Goal: Task Accomplishment & Management: Manage account settings

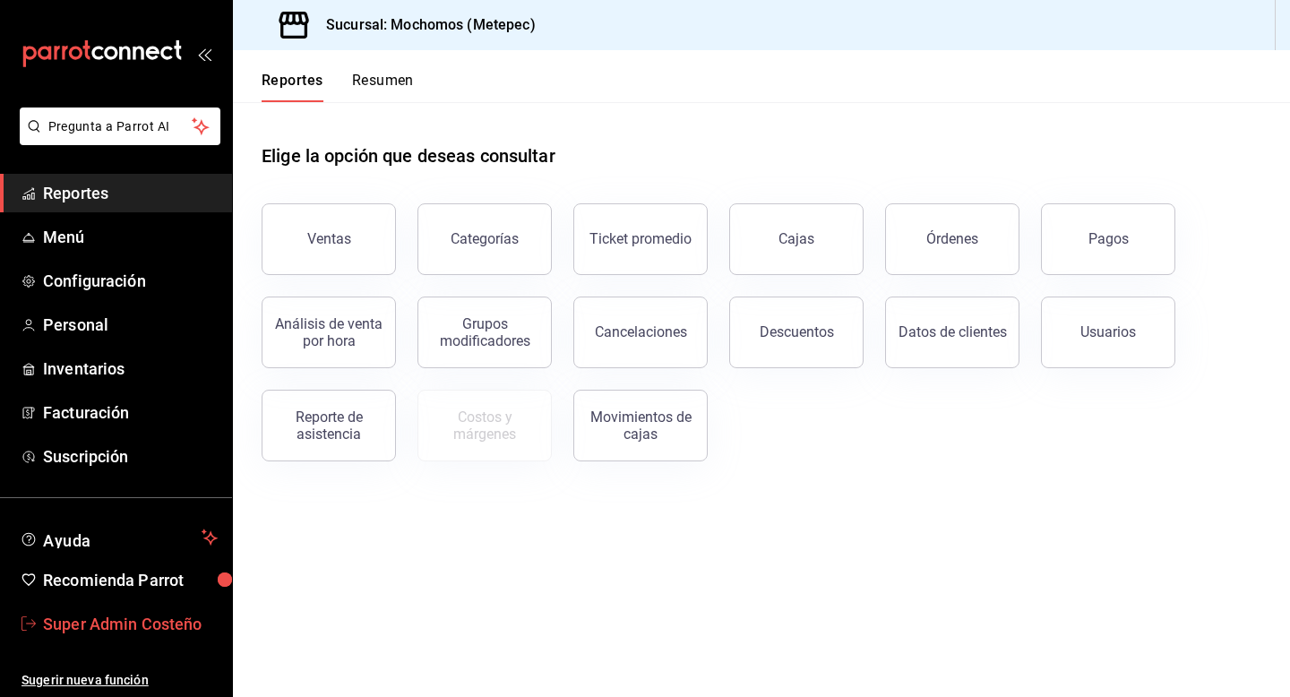
click at [135, 628] on span "Super Admin Costeño" at bounding box center [130, 624] width 175 height 24
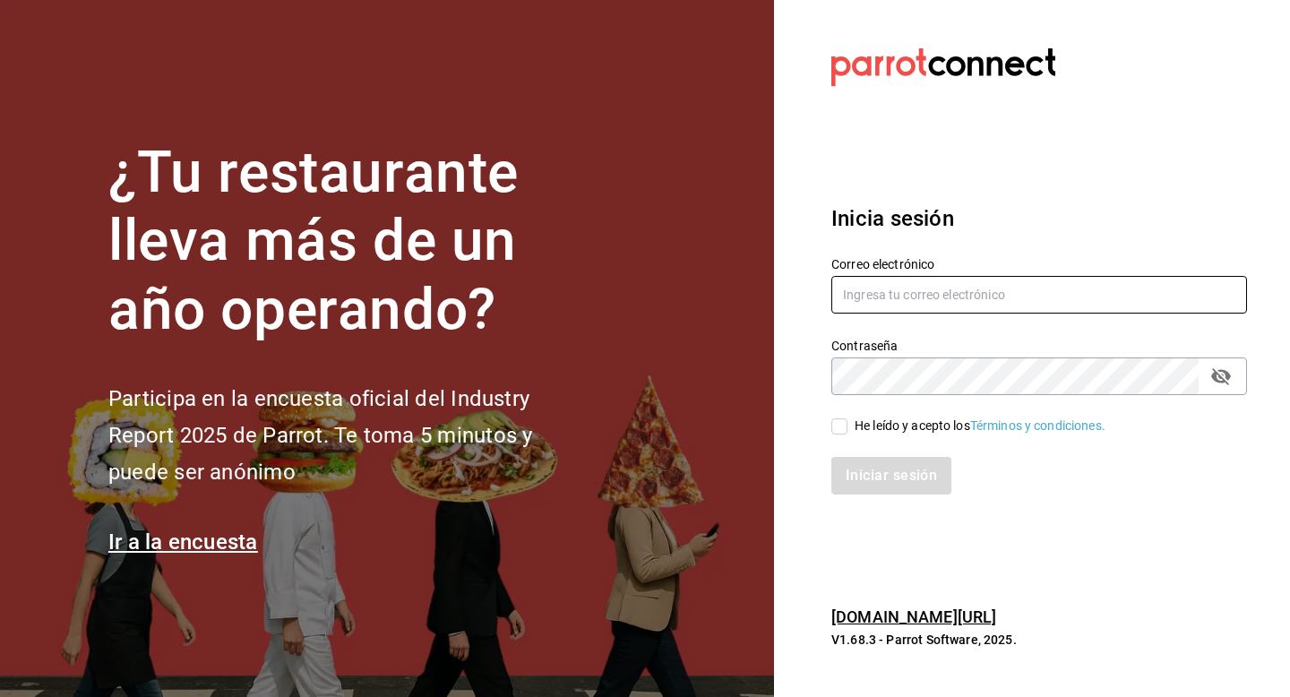
click at [918, 294] on input "text" at bounding box center [1039, 295] width 416 height 38
type input "multiuser@tejanobbq.com"
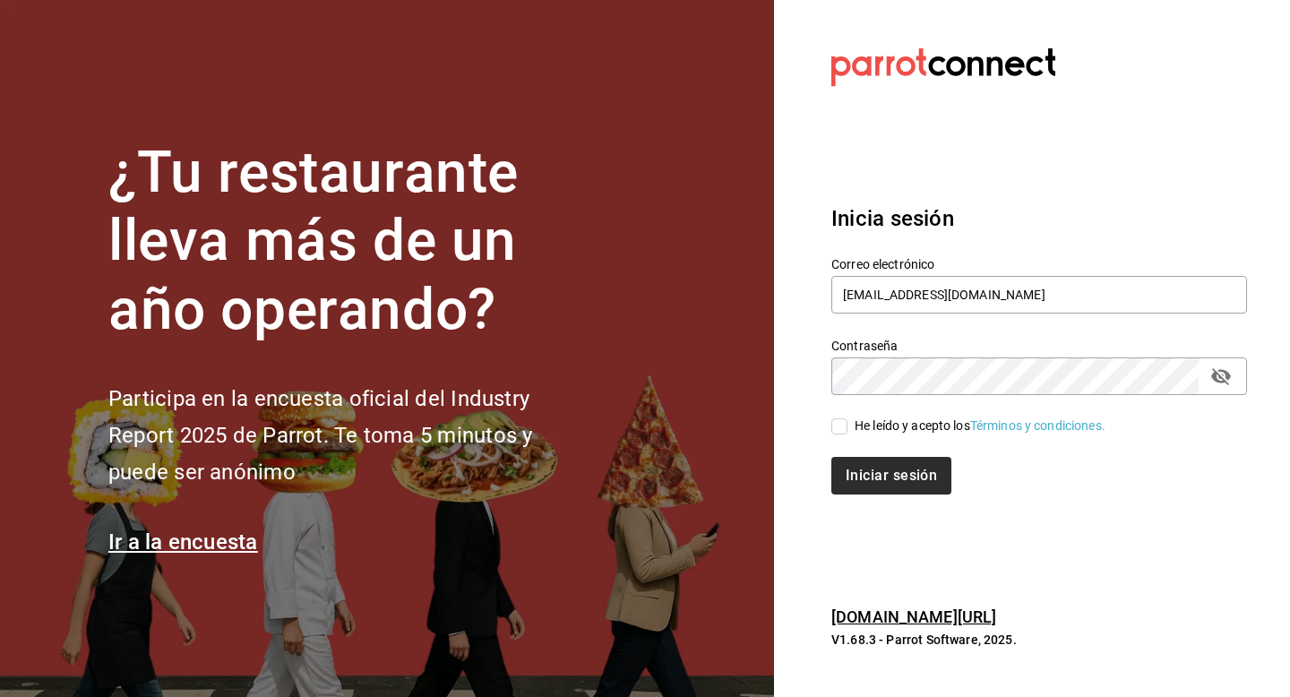
drag, startPoint x: 854, startPoint y: 423, endPoint x: 860, endPoint y: 463, distance: 40.7
click at [854, 423] on div "He leído y acepto los Términos y condiciones." at bounding box center [979, 425] width 251 height 19
click at [847, 423] on input "He leído y acepto los Términos y condiciones." at bounding box center [839, 426] width 16 height 16
checkbox input "true"
click at [865, 498] on div "Inicia sesión Correo electrónico multiuser@tejanobbq.com Contraseña Contraseña …" at bounding box center [1039, 349] width 416 height 336
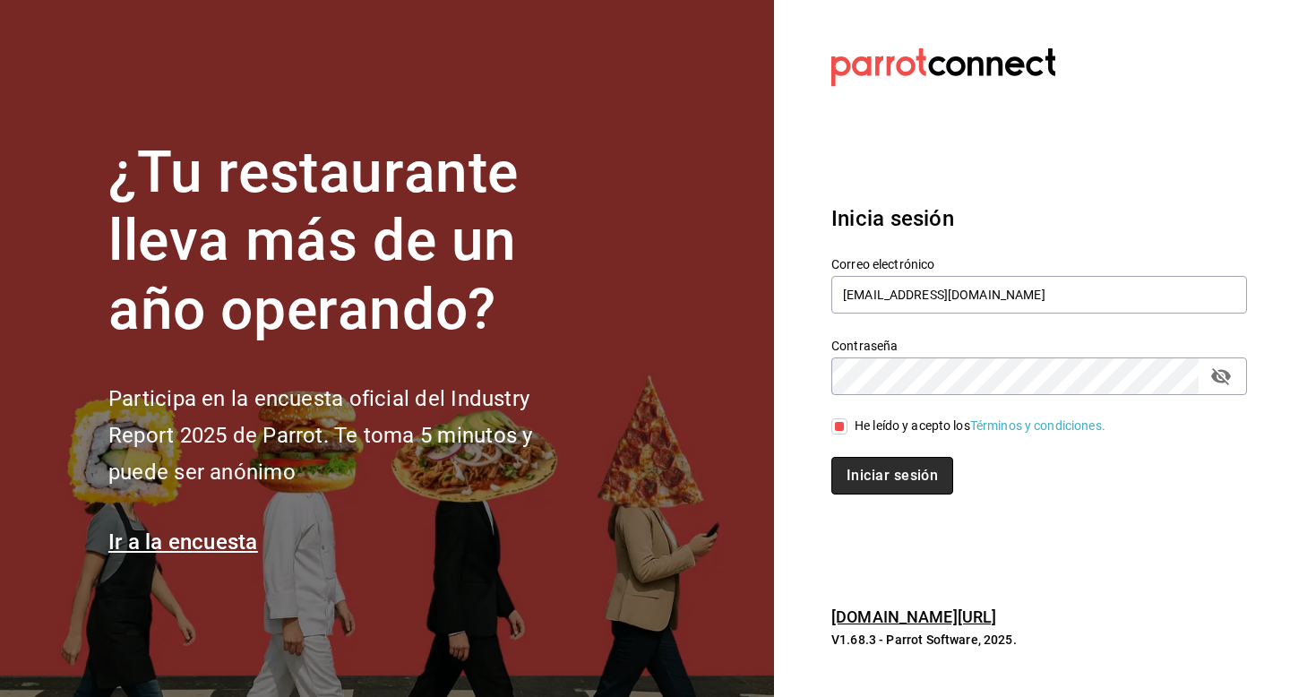
click at [864, 490] on button "Iniciar sesión" at bounding box center [892, 476] width 122 height 38
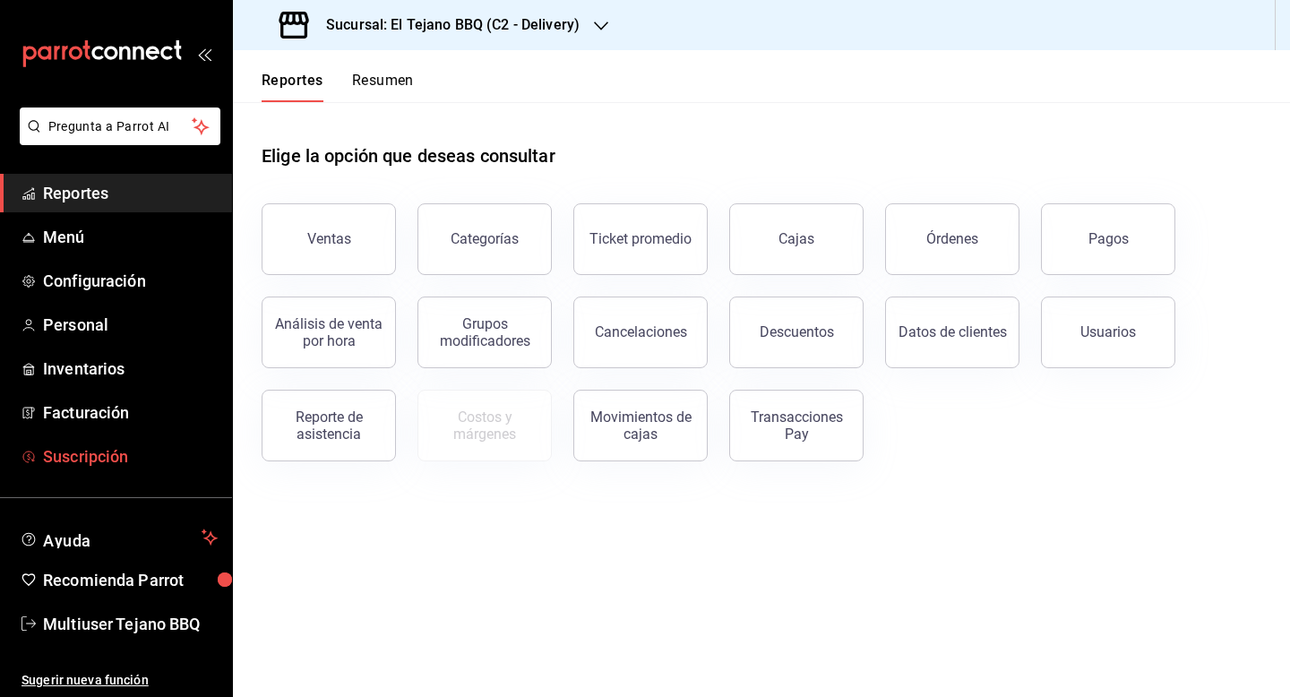
click at [128, 446] on span "Suscripción" at bounding box center [130, 456] width 175 height 24
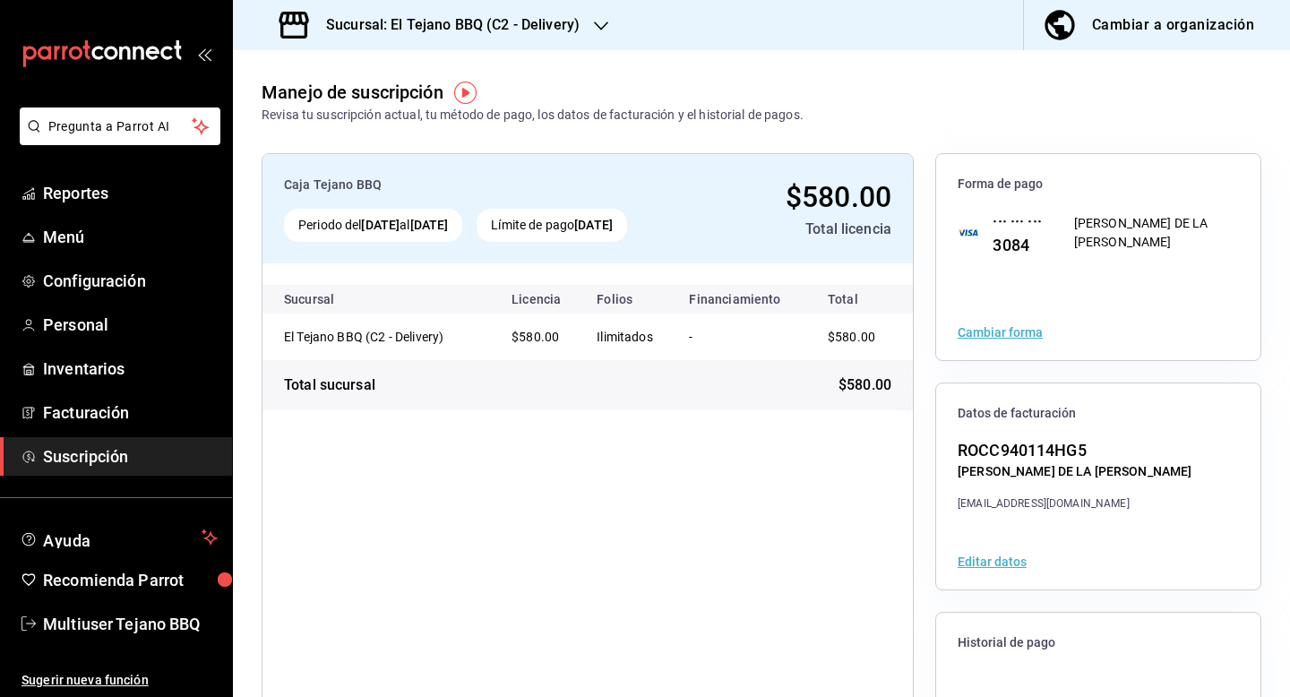
click at [1124, 21] on div "Cambiar a organización" at bounding box center [1173, 25] width 162 height 25
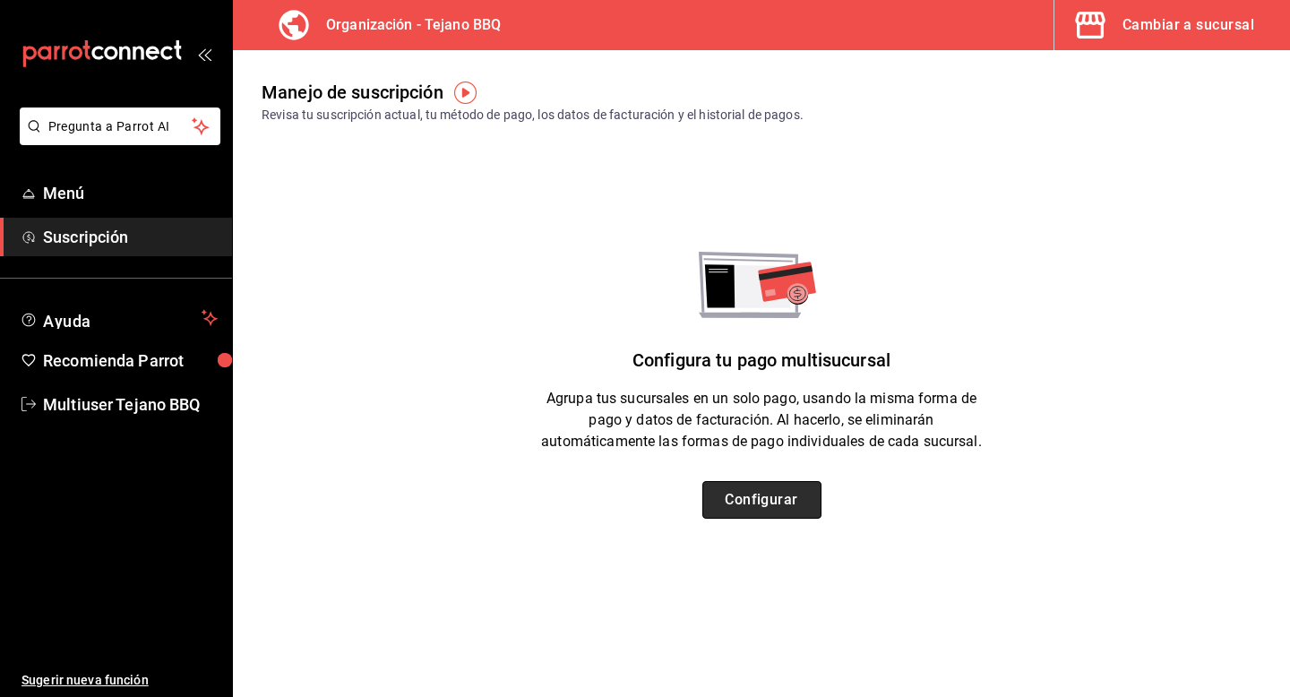
click at [812, 493] on button "Configurar" at bounding box center [761, 500] width 119 height 38
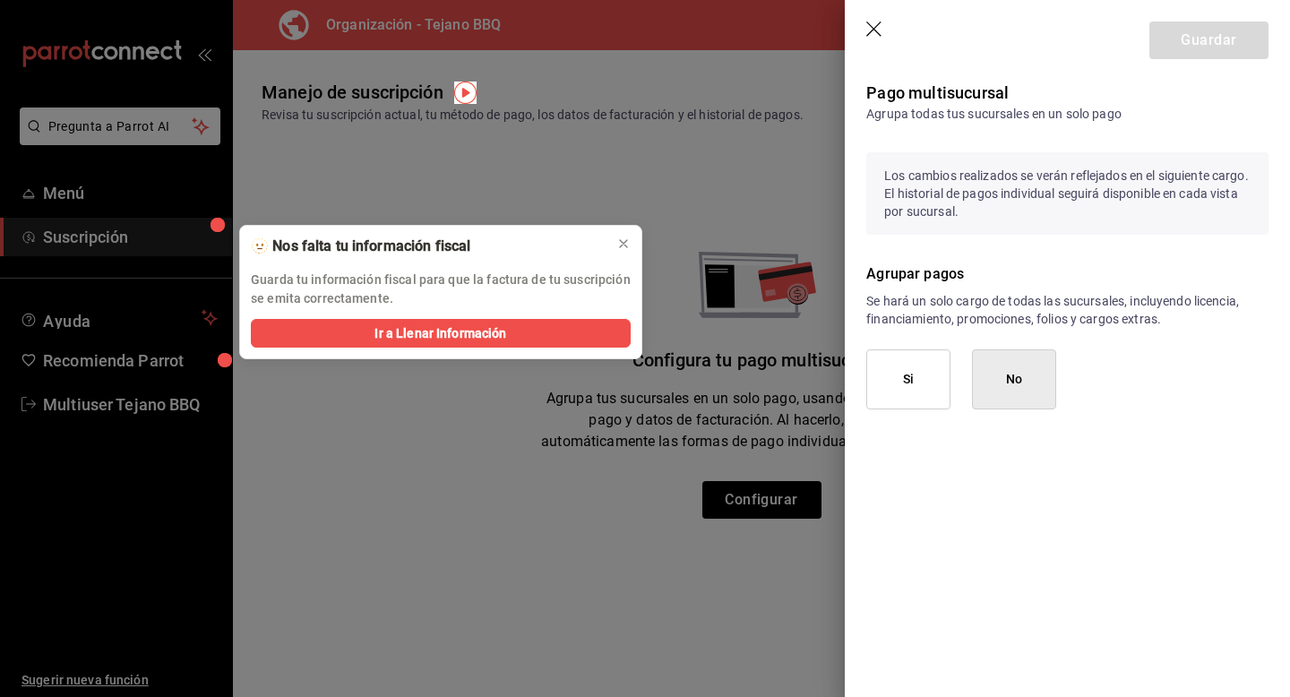
click at [902, 382] on button "Si" at bounding box center [908, 379] width 84 height 60
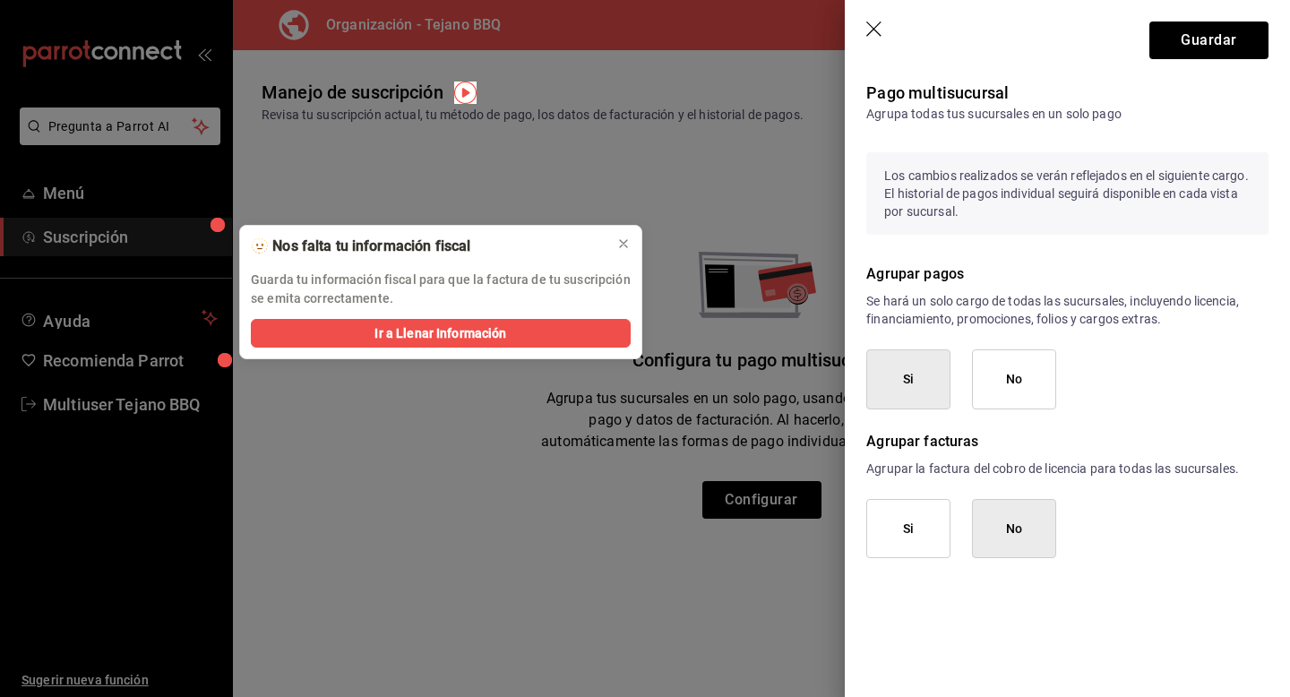
click at [623, 235] on div at bounding box center [623, 244] width 14 height 18
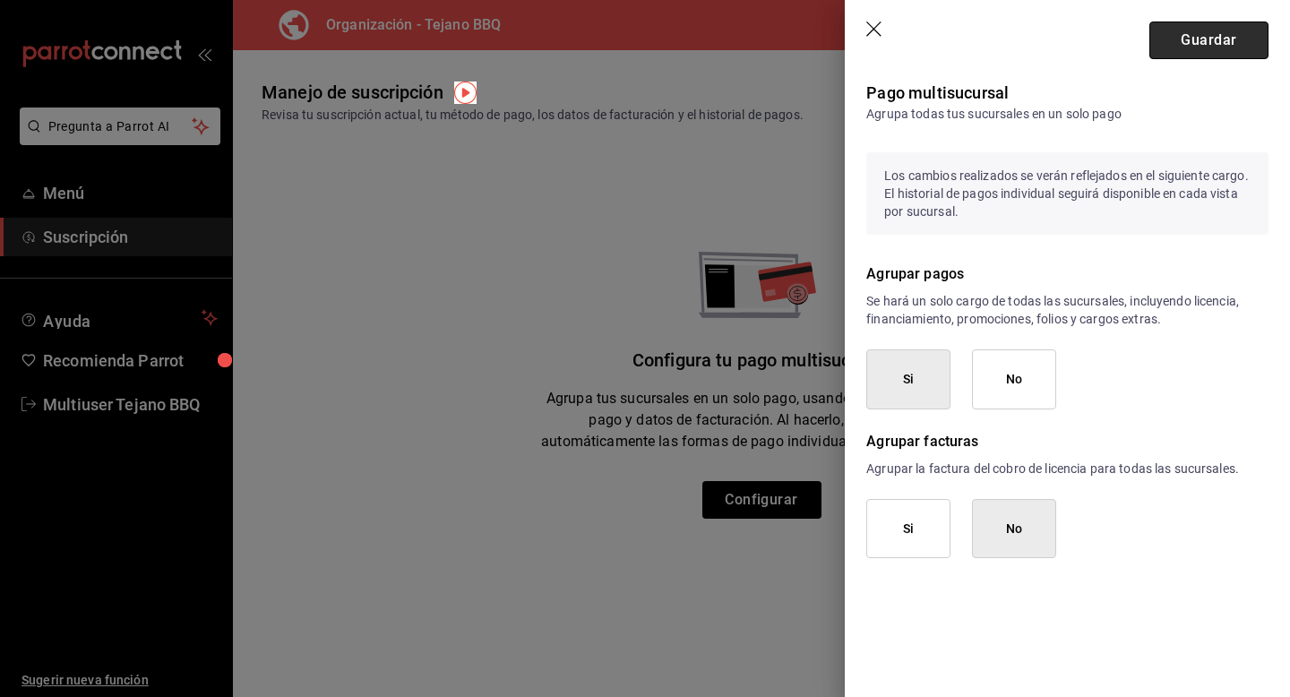
click at [1191, 46] on button "Guardar" at bounding box center [1208, 40] width 119 height 38
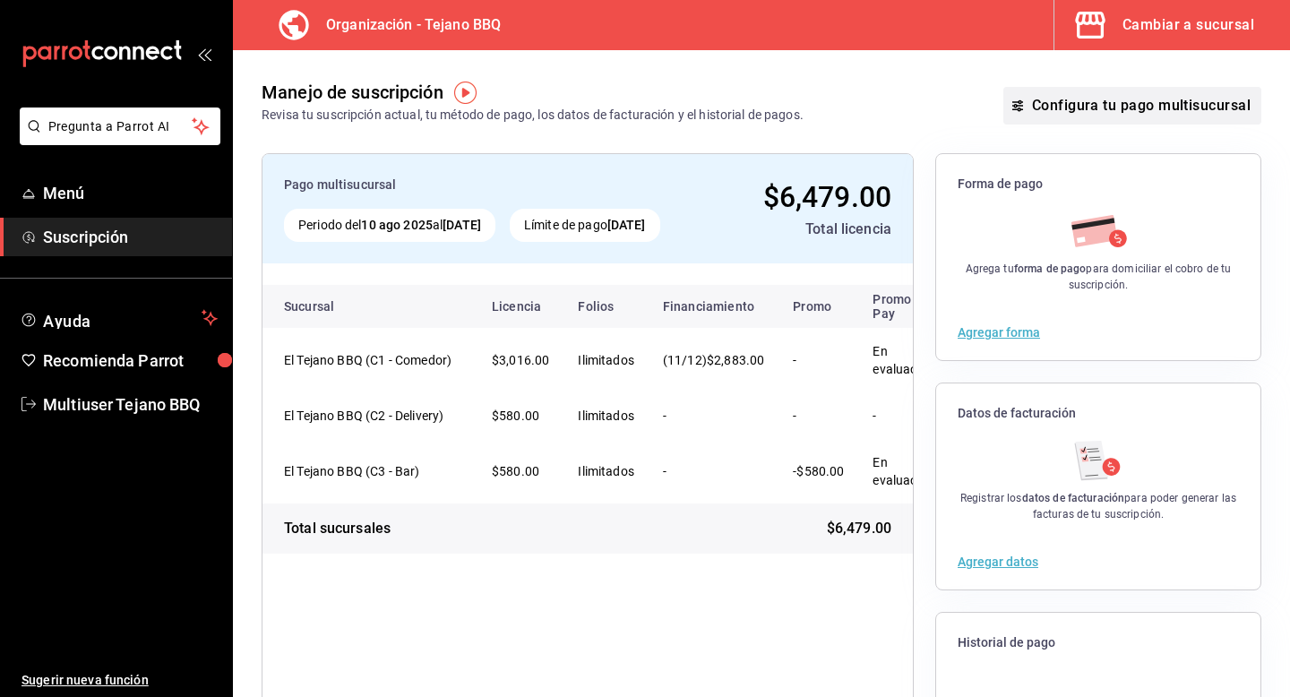
click at [1124, 95] on button "Configura tu pago multisucursal" at bounding box center [1132, 106] width 258 height 38
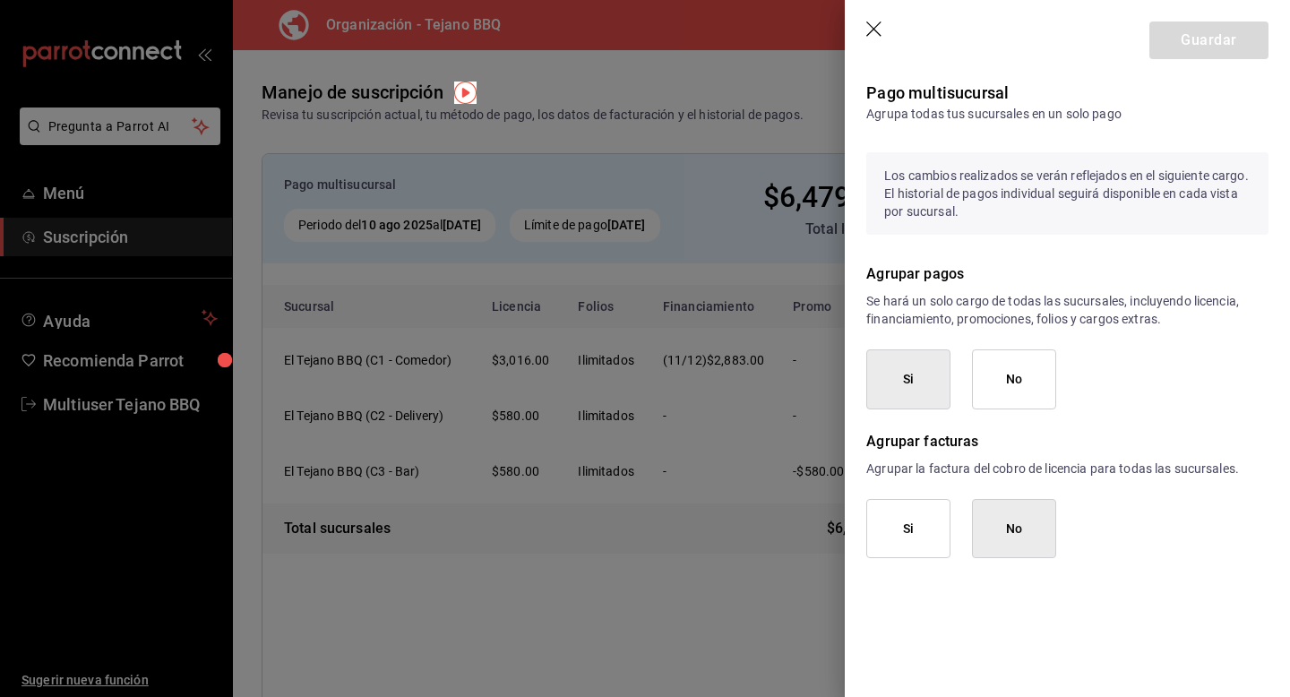
click at [880, 30] on icon "button" at bounding box center [875, 30] width 18 height 18
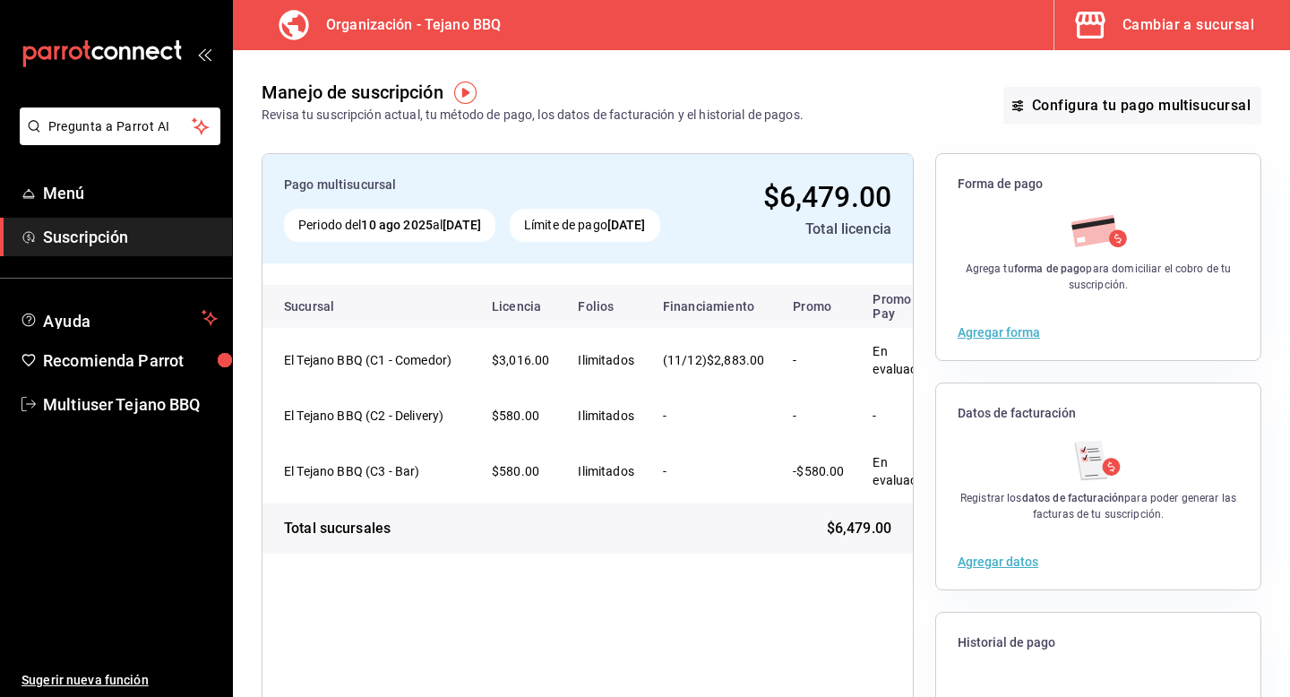
click at [1081, 21] on icon "button" at bounding box center [1090, 25] width 36 height 36
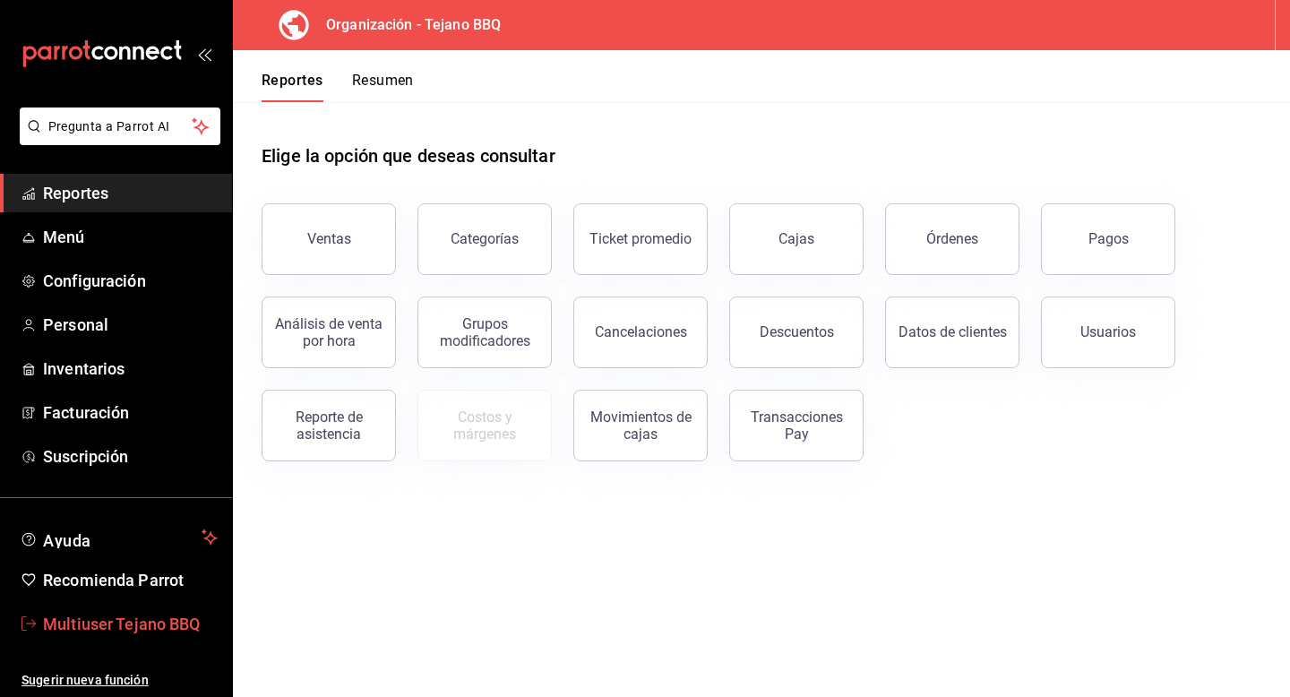
click at [134, 633] on span "Multiuser Tejano BBQ" at bounding box center [130, 624] width 175 height 24
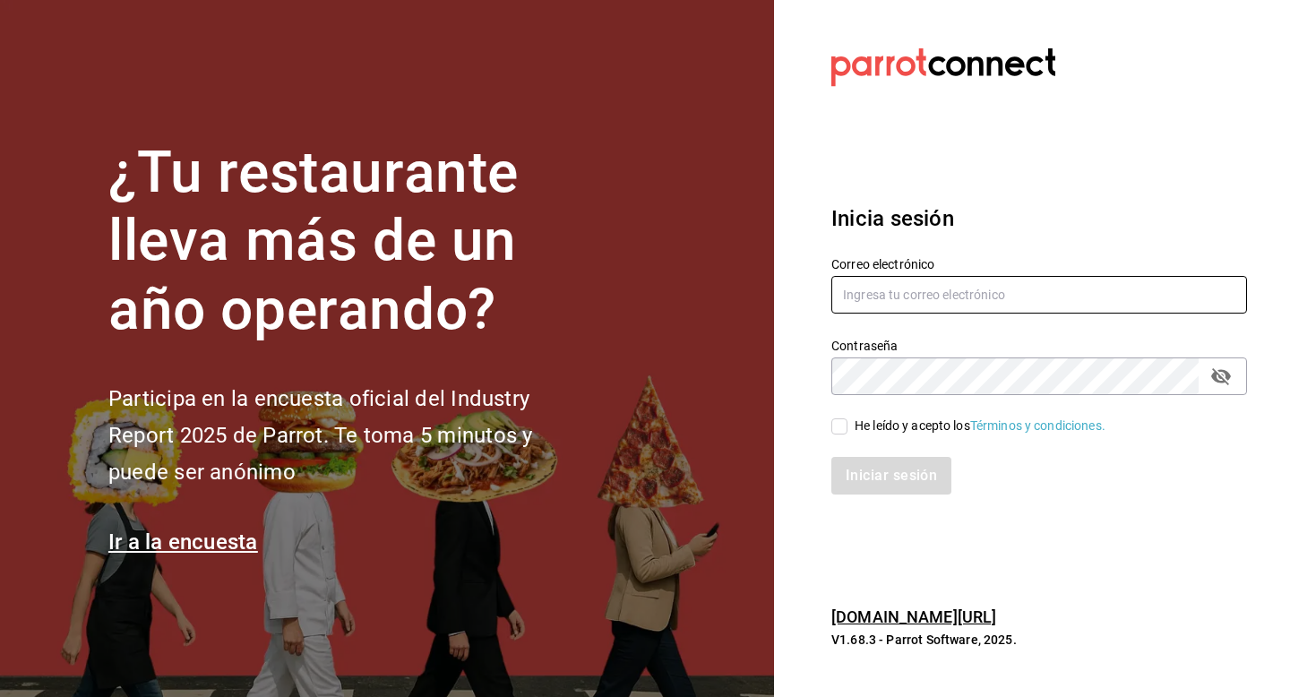
click at [846, 305] on input "text" at bounding box center [1039, 295] width 416 height 38
click at [912, 291] on input "terrazademar@cdmx.com" at bounding box center [1039, 295] width 416 height 38
click at [912, 290] on input "t" at bounding box center [1039, 295] width 416 height 38
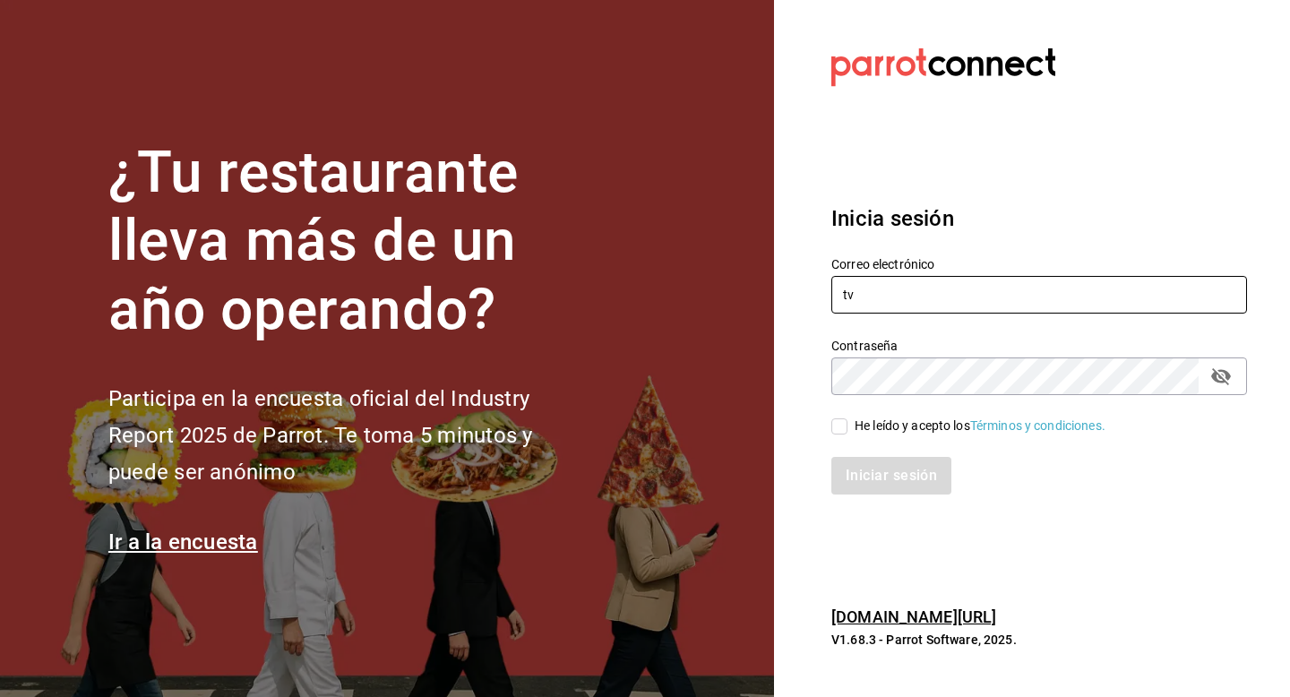
type input "t"
type input "v"
type input "[EMAIL_ADDRESS][DOMAIN_NAME]"
click at [846, 423] on input "He leído y acepto los Términos y condiciones." at bounding box center [839, 426] width 16 height 16
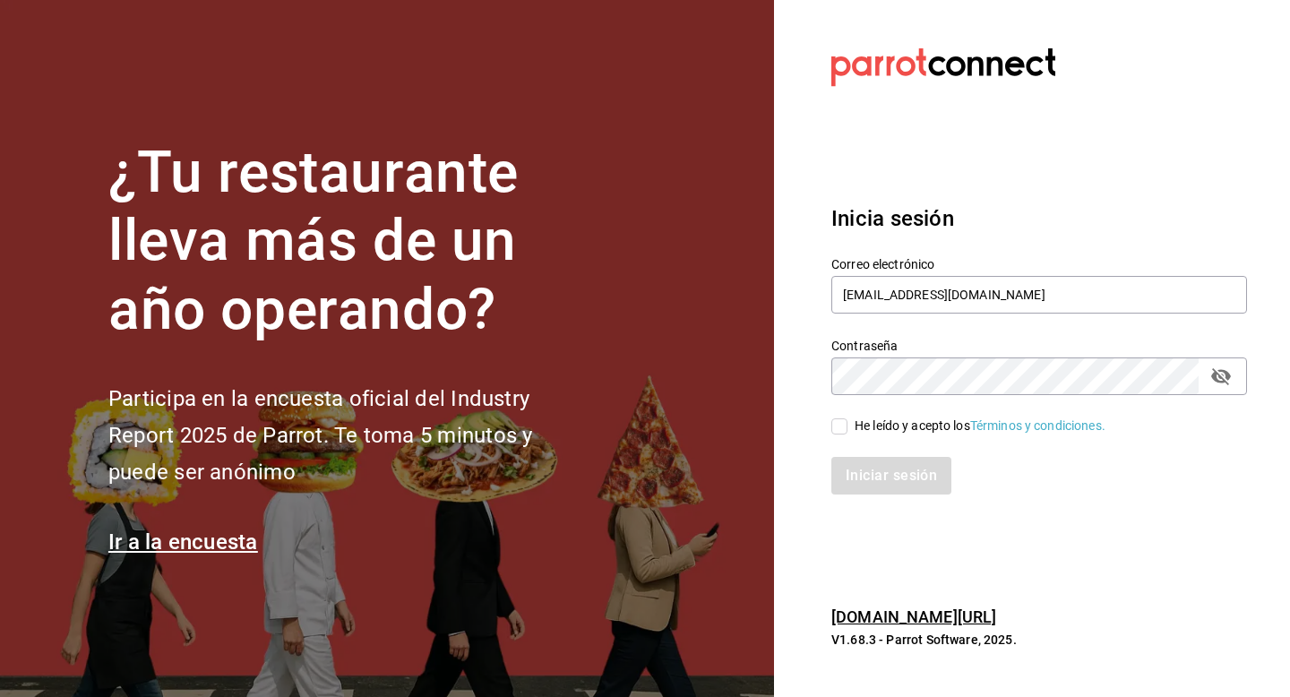
checkbox input "true"
click at [847, 459] on button "Iniciar sesión" at bounding box center [892, 476] width 122 height 38
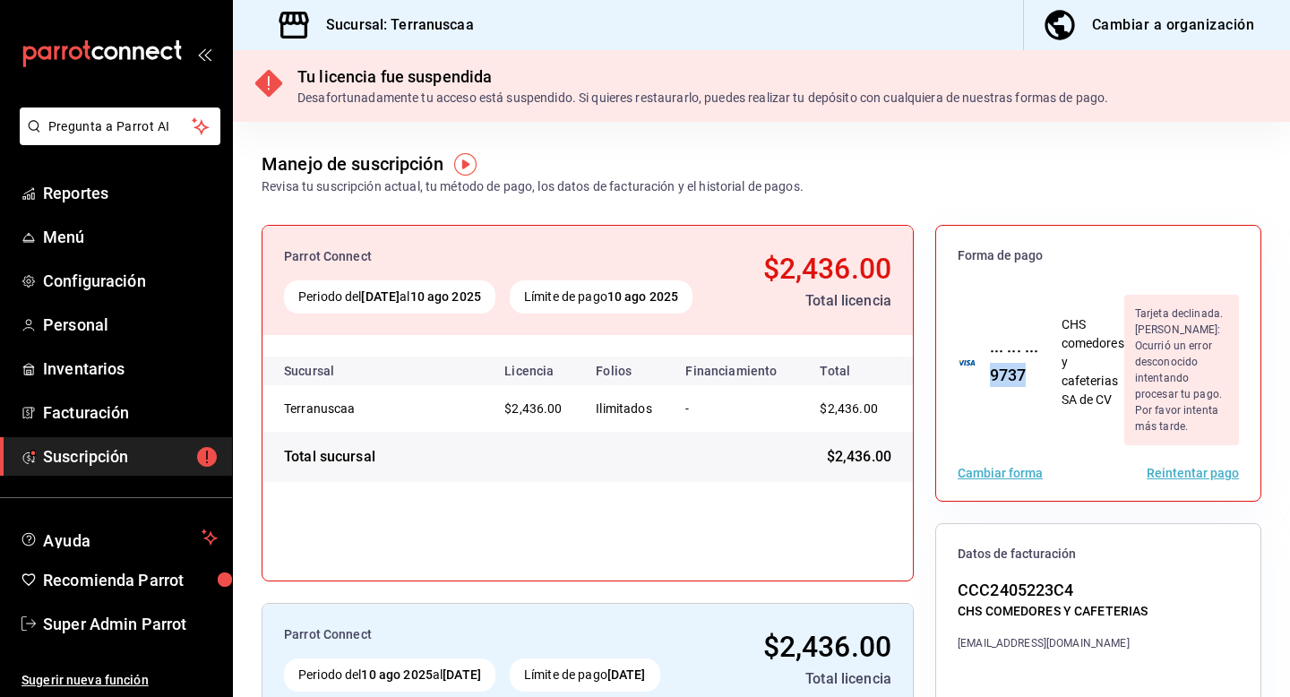
drag, startPoint x: 1031, startPoint y: 369, endPoint x: 983, endPoint y: 364, distance: 47.8
click at [983, 365] on div "··· ··· ··· 9737" at bounding box center [1007, 363] width 64 height 48
copy div "9737"
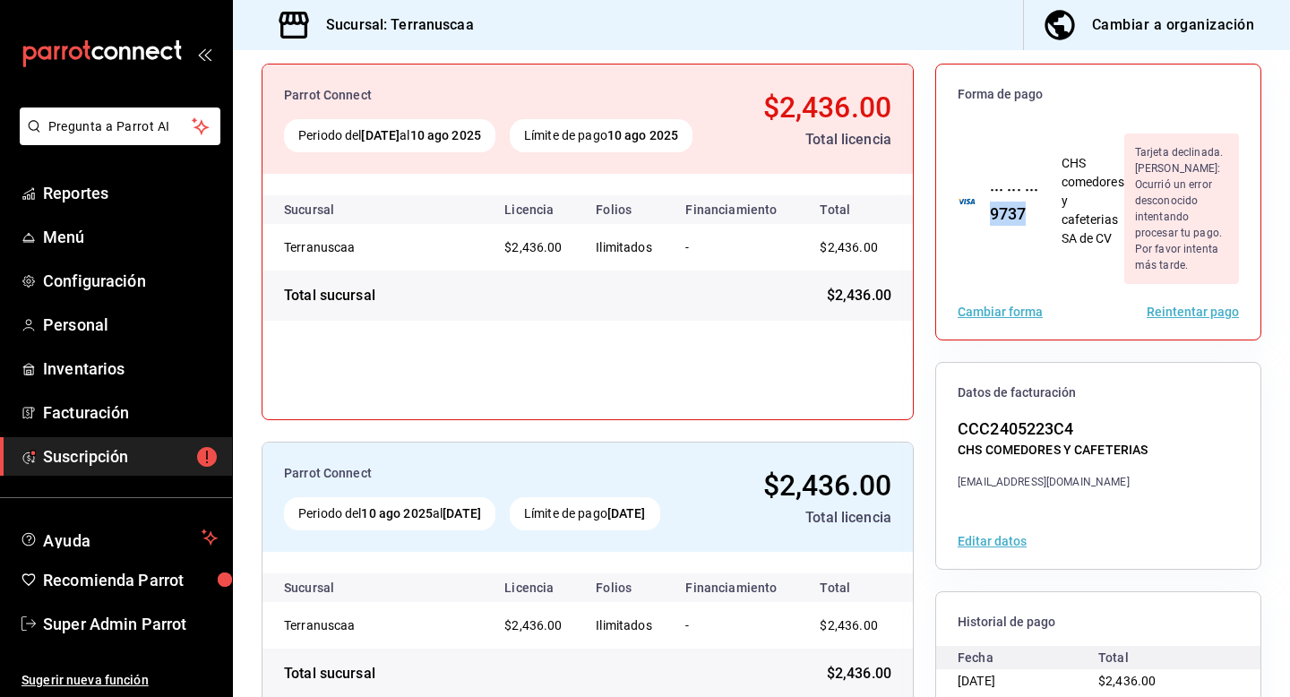
scroll to position [275, 0]
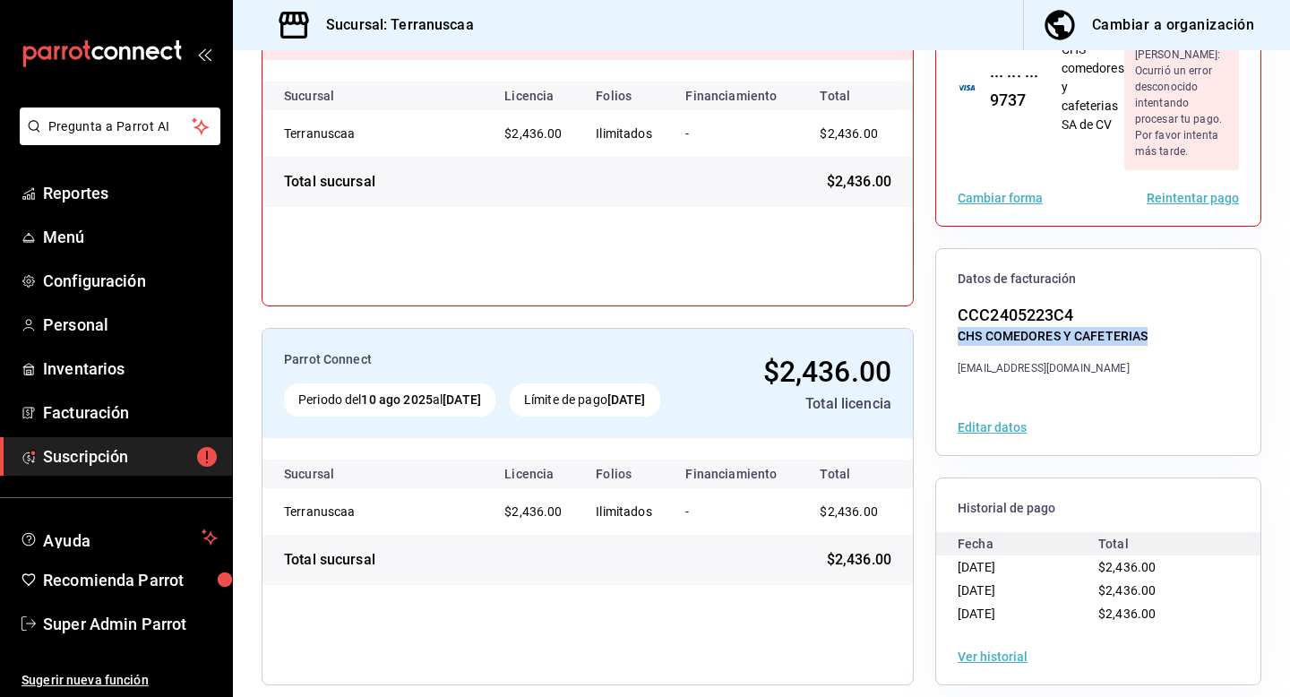
drag, startPoint x: 1163, startPoint y: 319, endPoint x: 933, endPoint y: 316, distance: 229.3
click at [933, 316] on div "Parrot Connect Periodo del [DATE] al [DATE] Límite de pago [DATE] $2,436.00 Tot…" at bounding box center [762, 317] width 1000 height 735
copy div "CHS COMEDORES Y CAFETERIAS"
click at [166, 619] on span "Super Admin Parrot" at bounding box center [130, 624] width 175 height 24
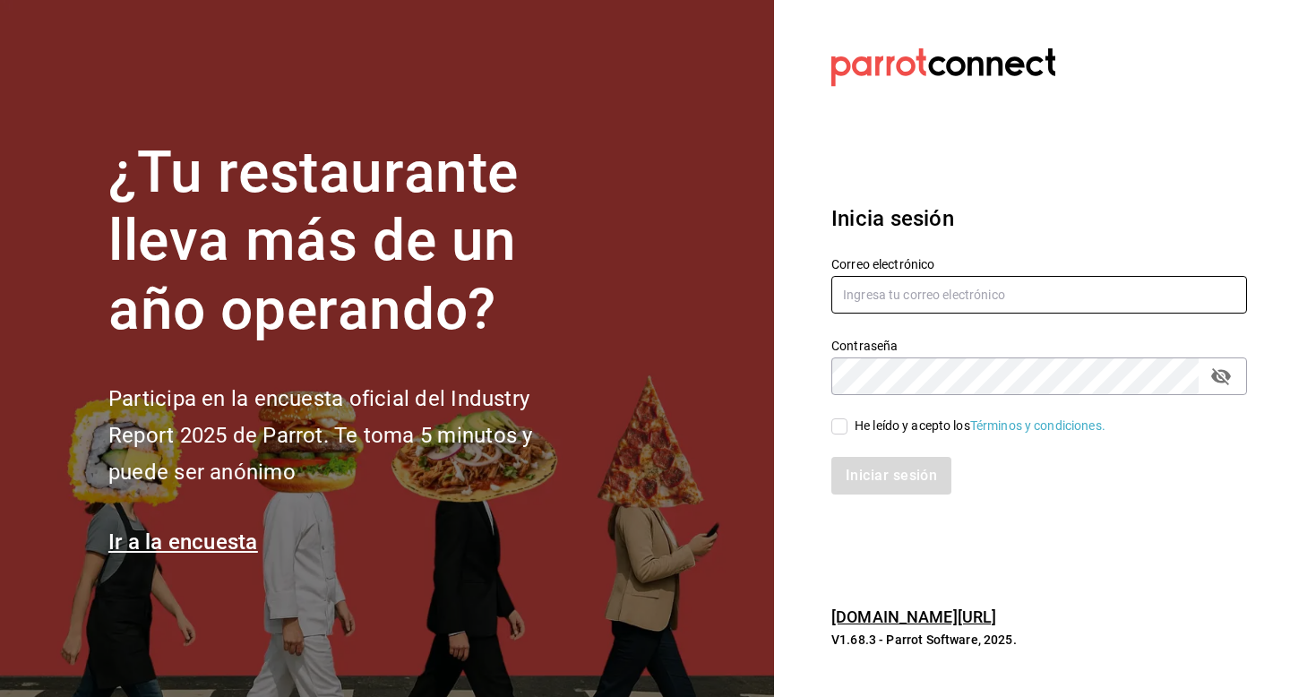
click at [971, 285] on input "text" at bounding box center [1039, 295] width 416 height 38
type input "wenostacos@mty.com"
click at [856, 433] on div "He leído y acepto los Términos y condiciones." at bounding box center [979, 425] width 251 height 19
click at [847, 433] on input "He leído y acepto los Términos y condiciones." at bounding box center [839, 426] width 16 height 16
checkbox input "true"
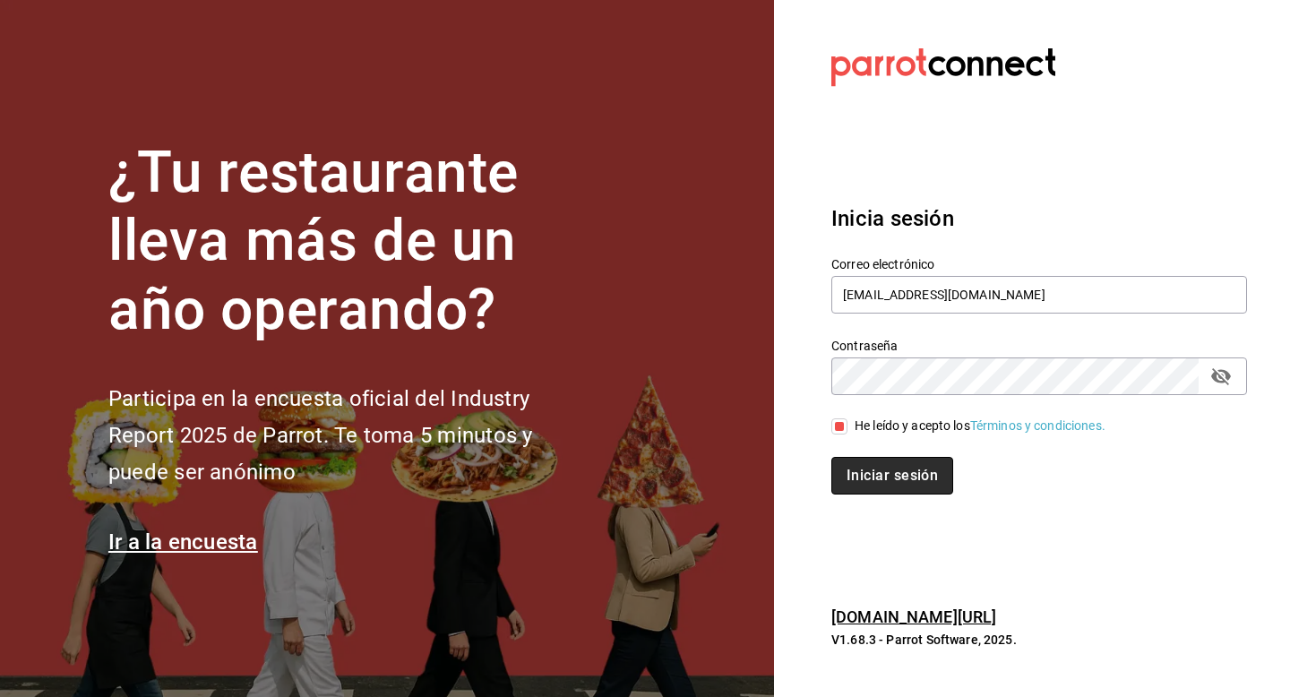
click at [856, 464] on button "Iniciar sesión" at bounding box center [892, 476] width 122 height 38
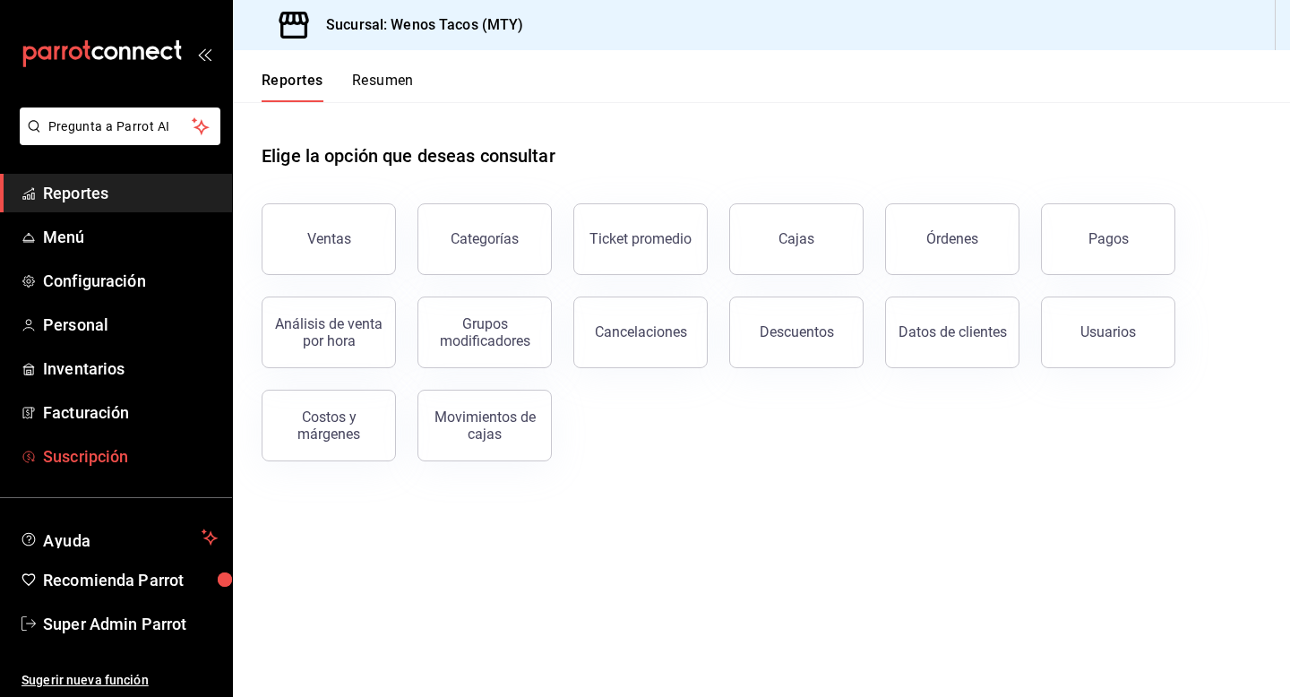
click at [84, 459] on span "Suscripción" at bounding box center [130, 456] width 175 height 24
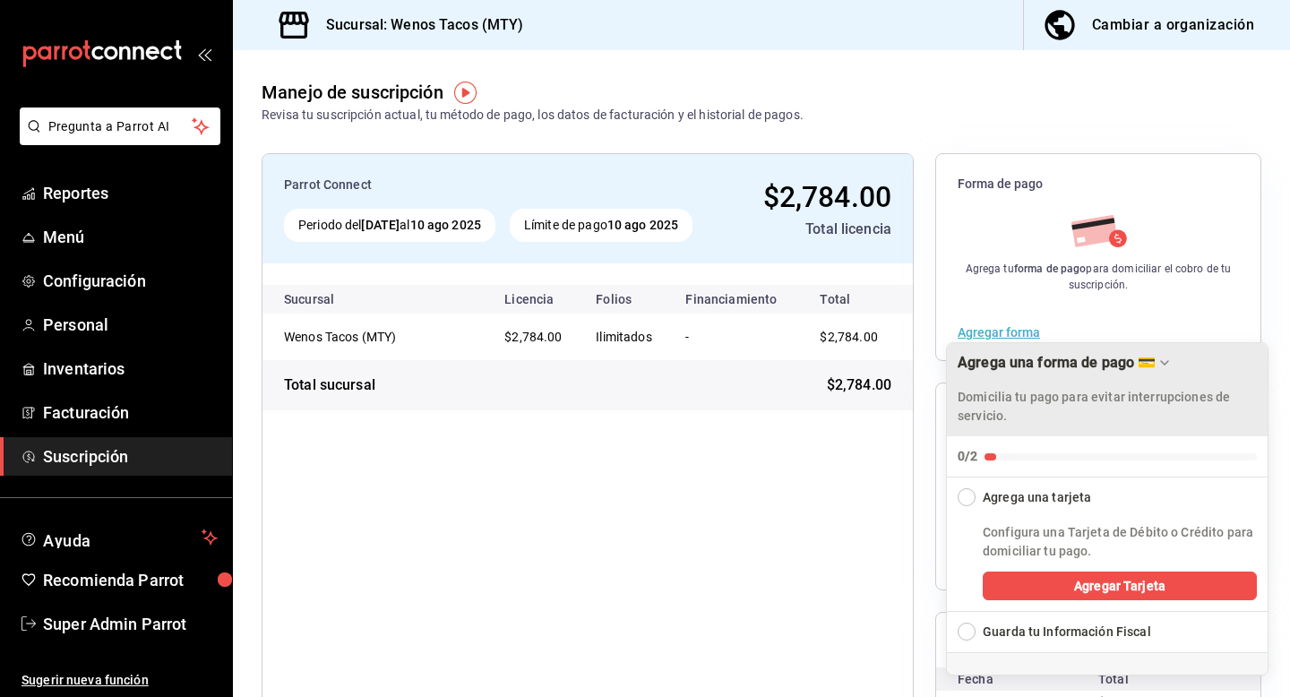
click at [1163, 363] on icon "Drag to move checklist" at bounding box center [1164, 363] width 14 height 14
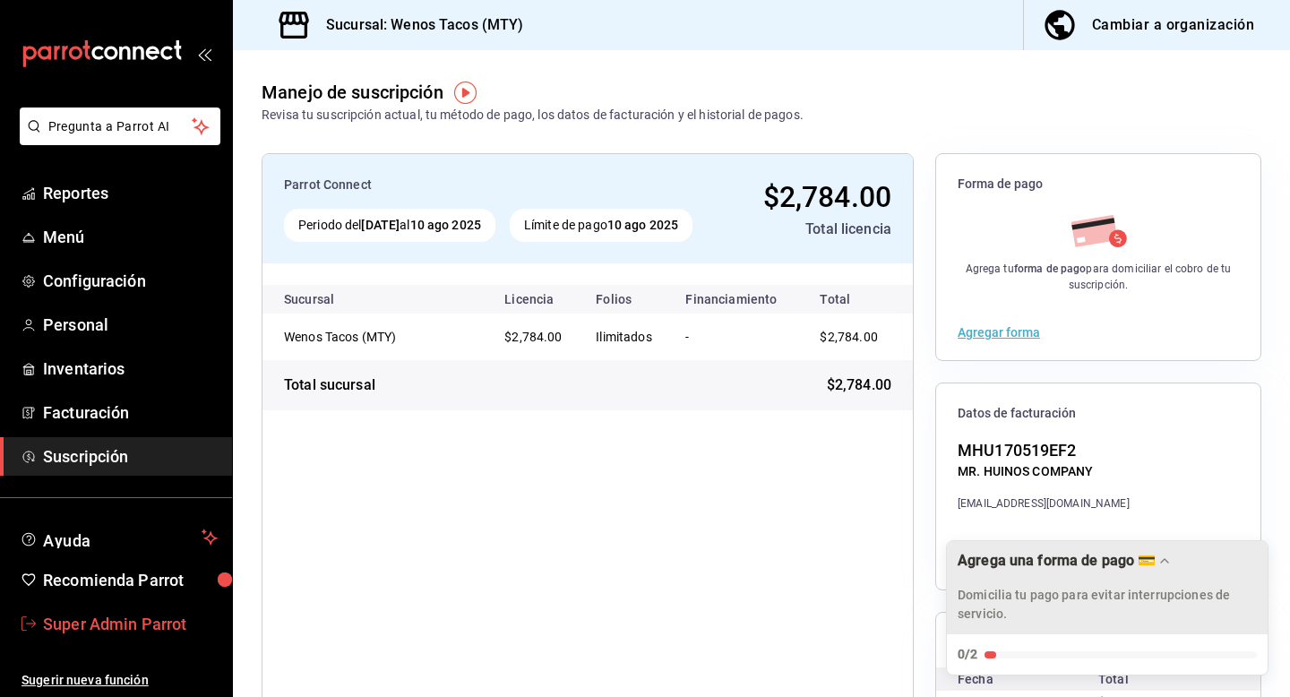
click at [159, 624] on span "Super Admin Parrot" at bounding box center [130, 624] width 175 height 24
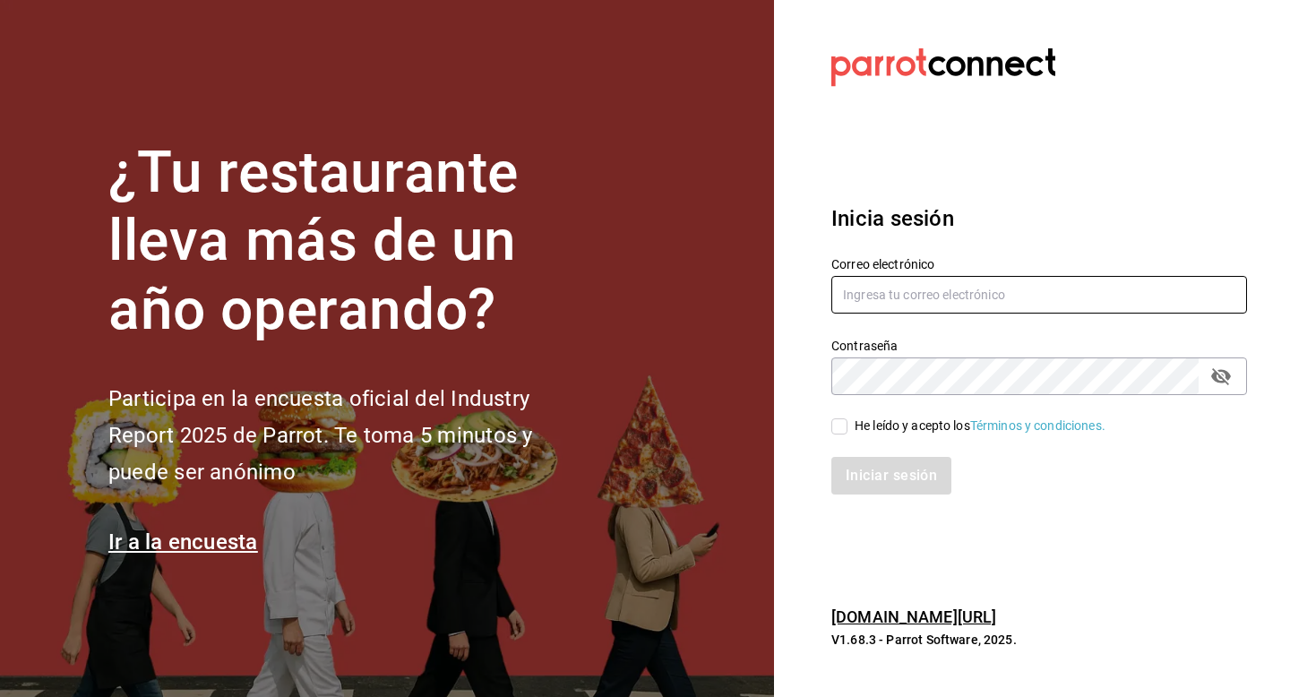
click at [908, 301] on input "text" at bounding box center [1039, 295] width 416 height 38
type input "tzavictoria@cdmx.com"
click at [850, 419] on span "He leído y acepto los Términos y condiciones." at bounding box center [976, 425] width 258 height 19
click at [847, 419] on input "He leído y acepto los Términos y condiciones." at bounding box center [839, 426] width 16 height 16
checkbox input "true"
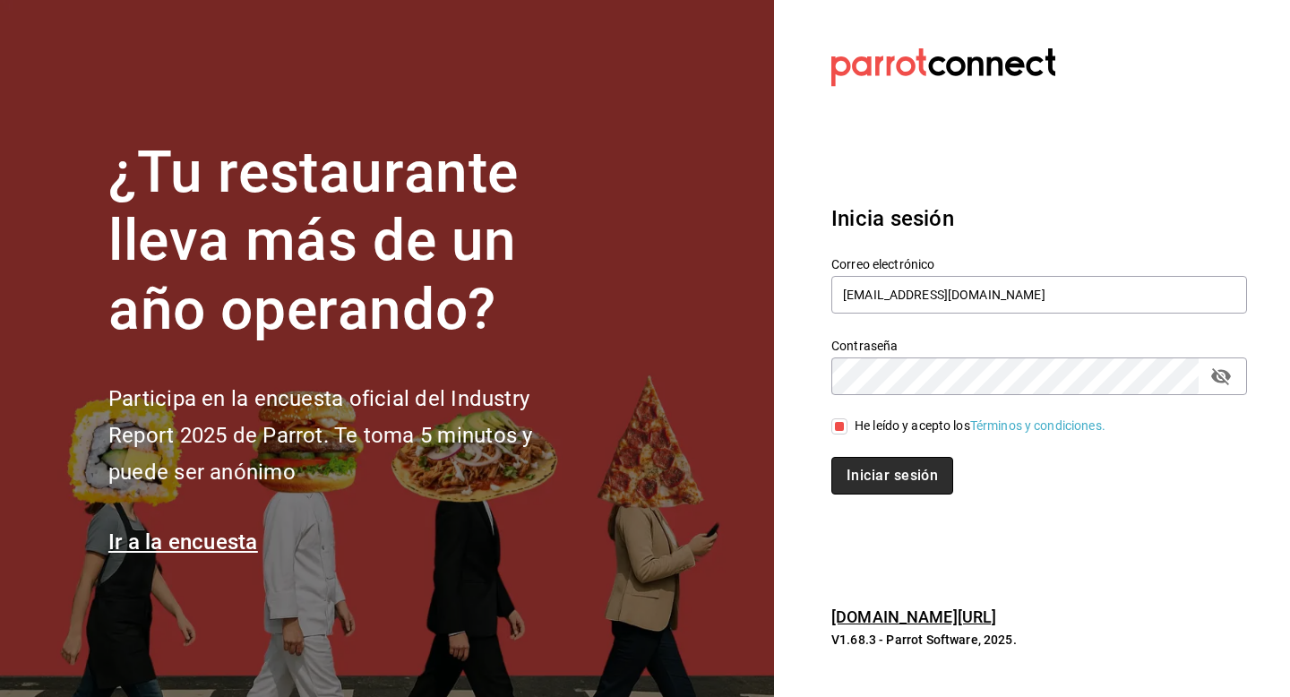
click at [852, 476] on button "Iniciar sesión" at bounding box center [892, 476] width 122 height 38
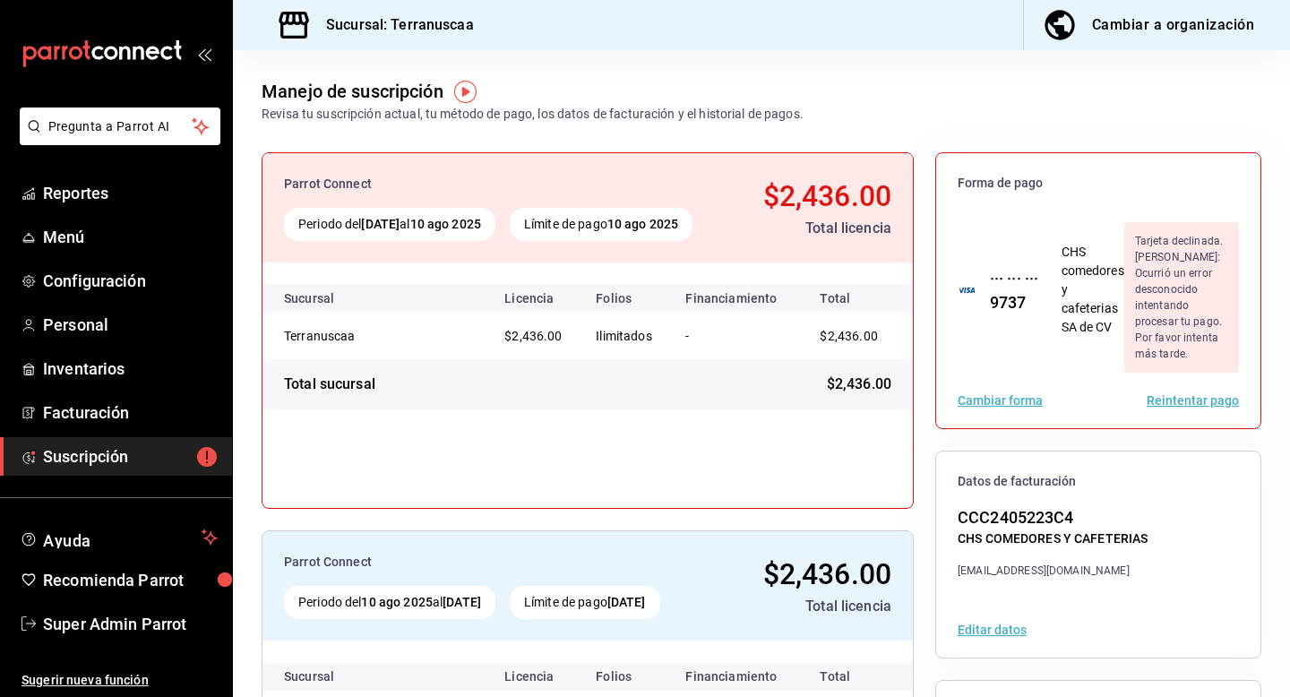
scroll to position [223, 0]
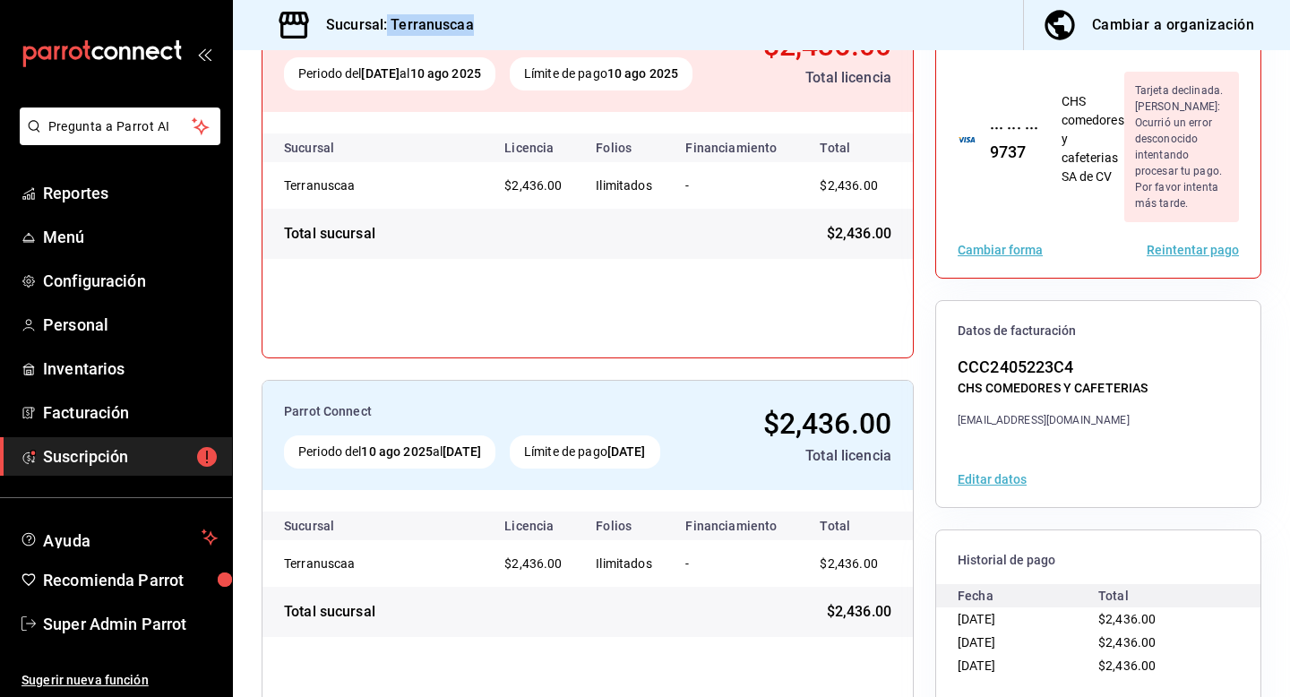
drag, startPoint x: 386, startPoint y: 24, endPoint x: 503, endPoint y: 24, distance: 117.3
click at [504, 24] on div "Sucursal: Terranuscaa Cambiar a organización" at bounding box center [761, 25] width 1057 height 50
copy h3 "Terranuscaa"
click at [145, 612] on span "Super Admin Parrot" at bounding box center [130, 624] width 175 height 24
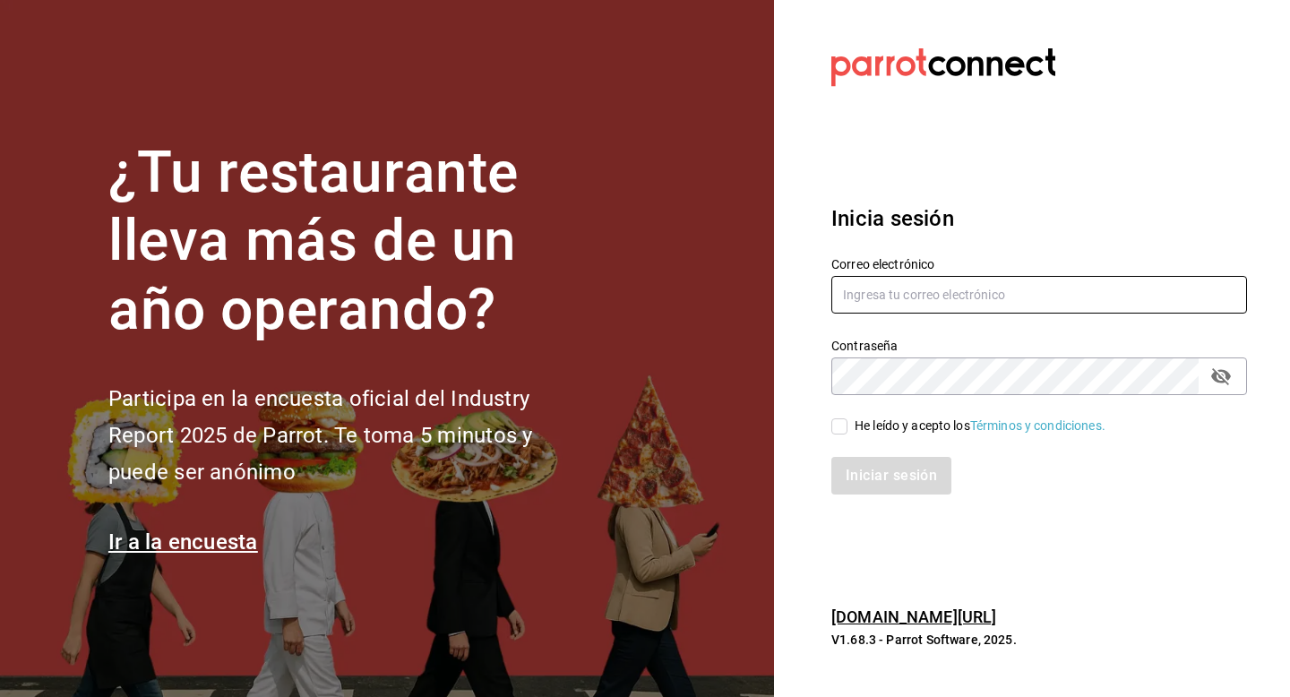
click at [887, 296] on input "text" at bounding box center [1039, 295] width 416 height 38
type input "[EMAIL_ADDRESS][DOMAIN_NAME]"
click at [847, 428] on span "He leído y acepto los Términos y condiciones." at bounding box center [976, 425] width 258 height 19
click at [847, 428] on input "He leído y acepto los Términos y condiciones." at bounding box center [839, 426] width 16 height 16
checkbox input "true"
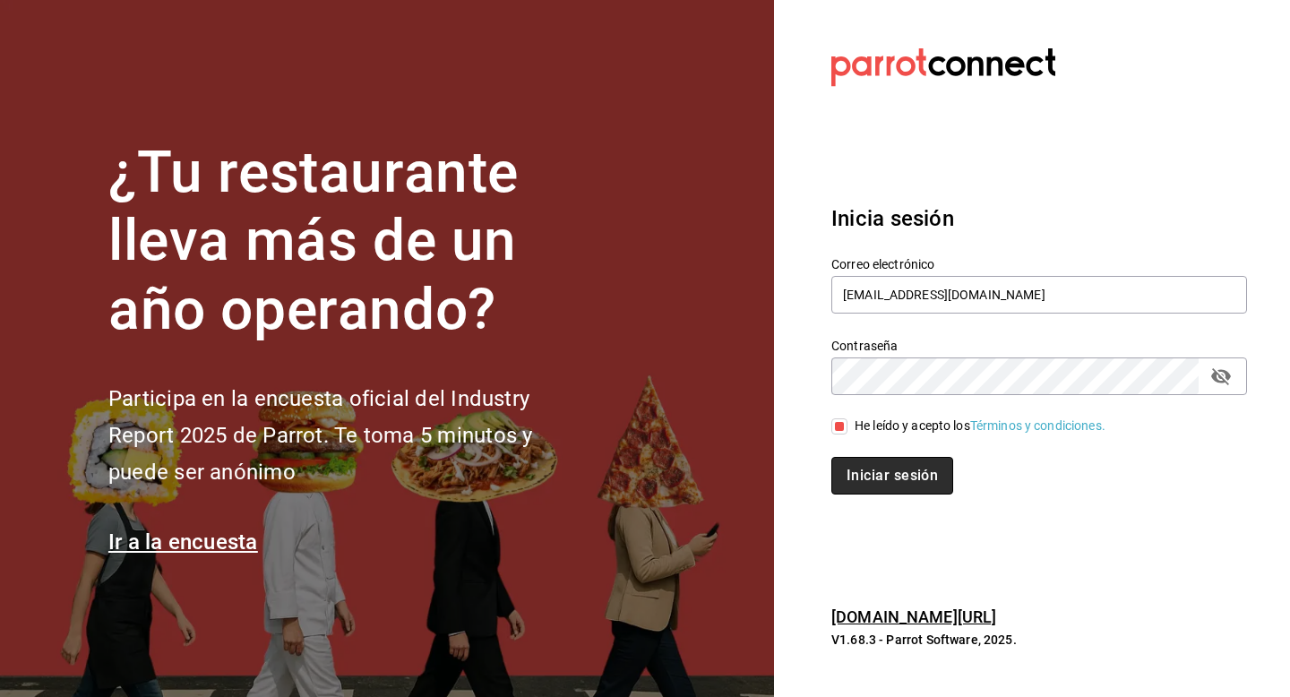
click at [869, 482] on button "Iniciar sesión" at bounding box center [892, 476] width 122 height 38
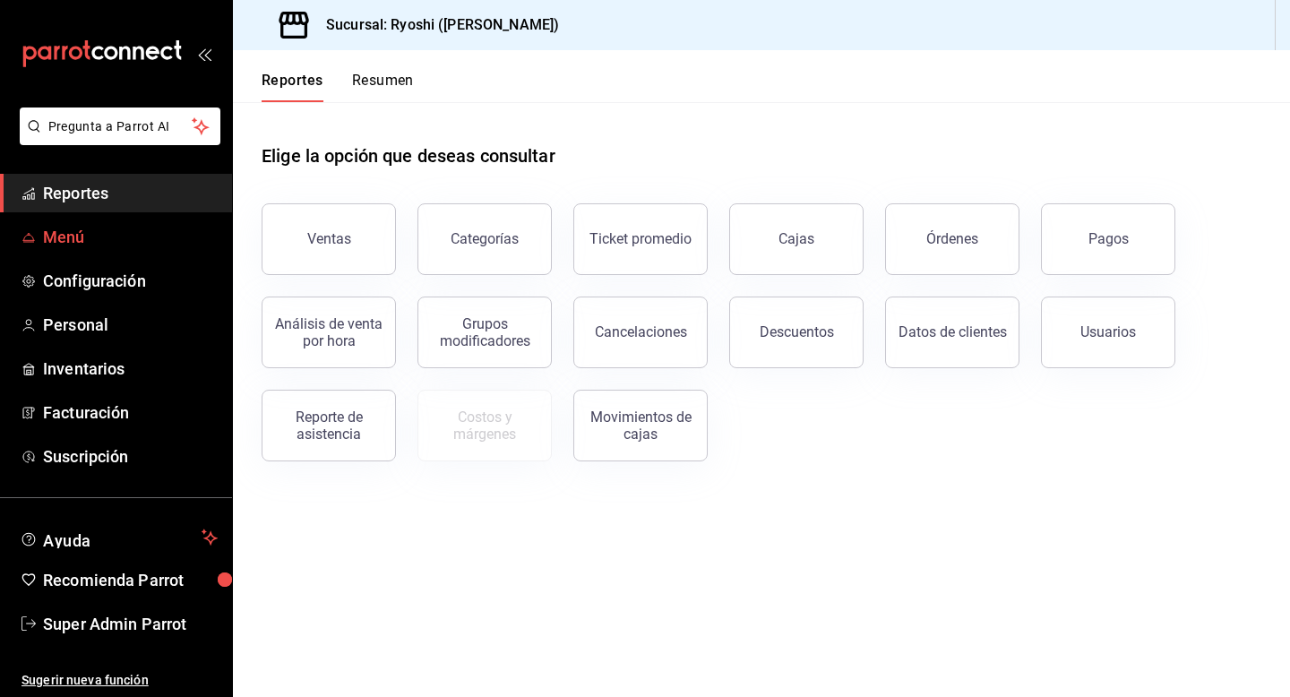
click at [78, 234] on span "Menú" at bounding box center [130, 237] width 175 height 24
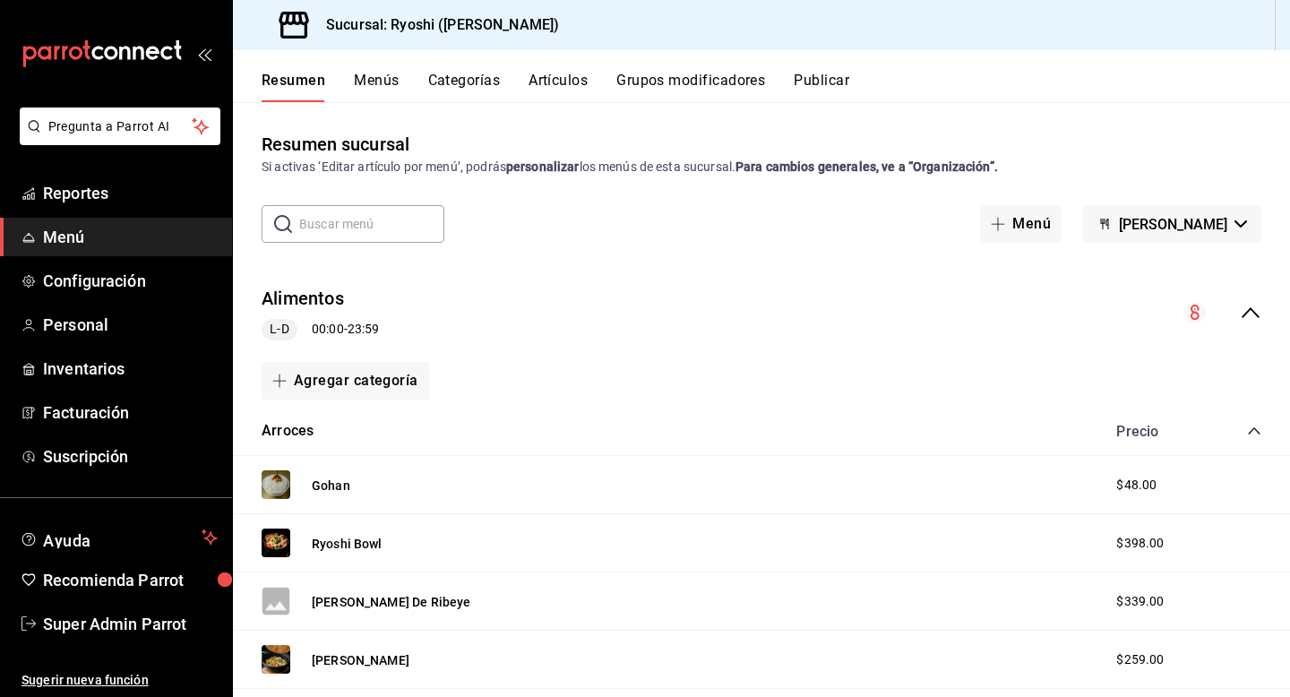
click at [1240, 314] on icon "collapse-menu-row" at bounding box center [1250, 312] width 21 height 21
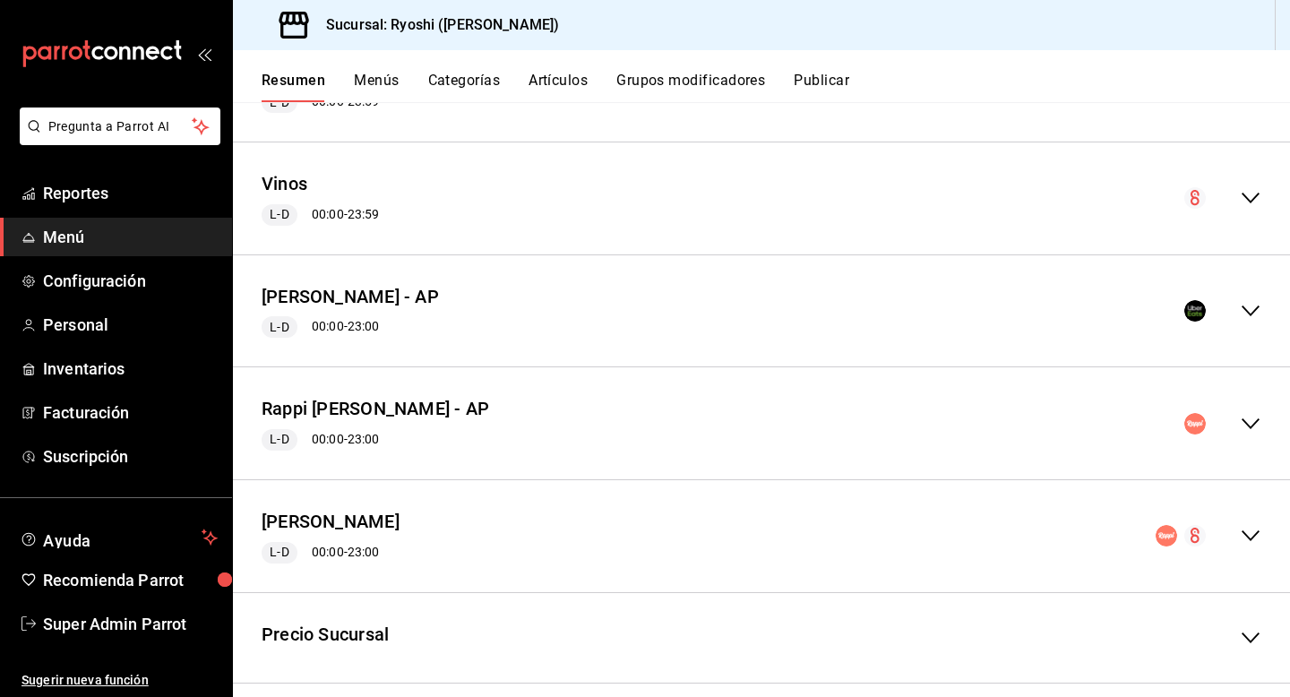
scroll to position [340, 0]
click at [1257, 307] on icon "collapse-menu-row" at bounding box center [1250, 310] width 18 height 11
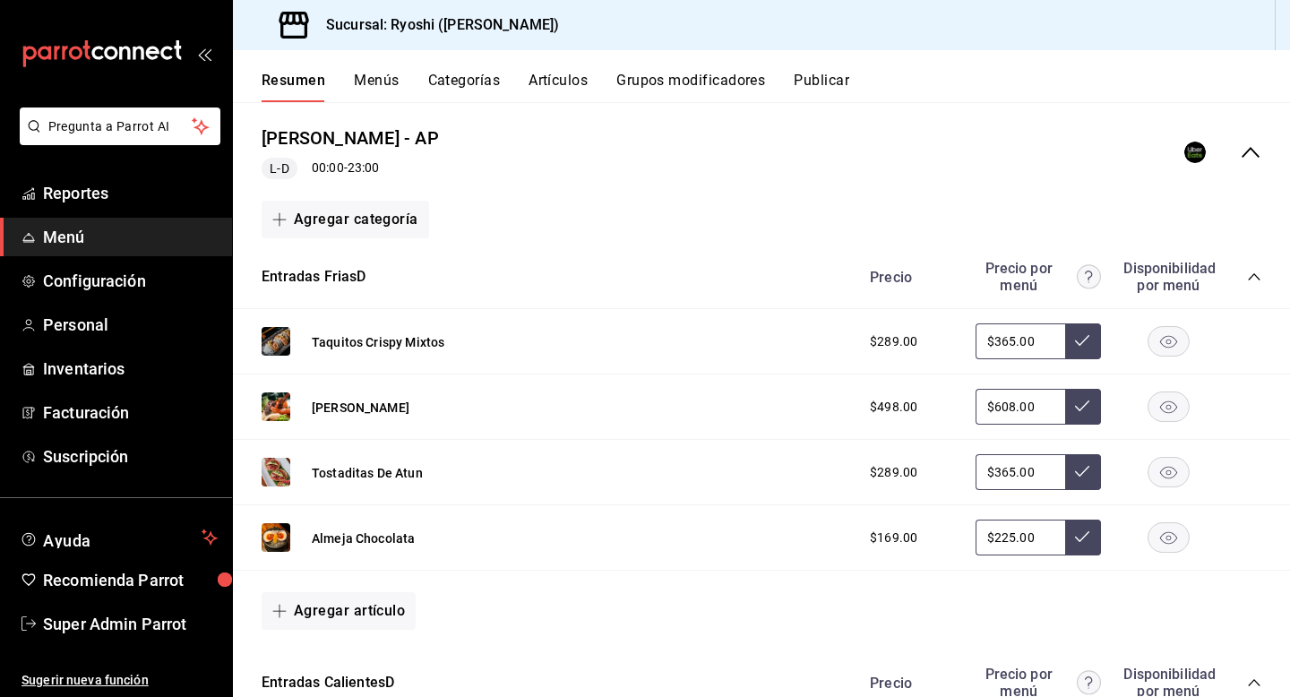
scroll to position [401, 0]
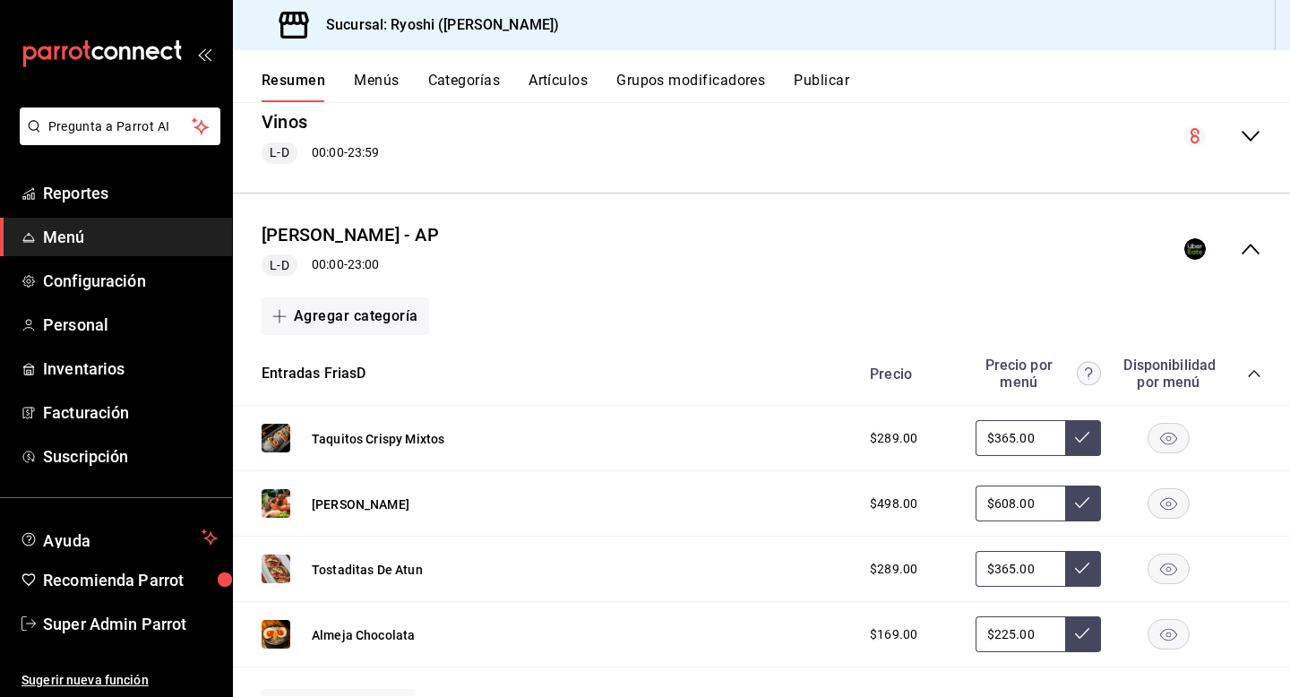
click at [1249, 250] on icon "collapse-menu-row" at bounding box center [1250, 248] width 21 height 21
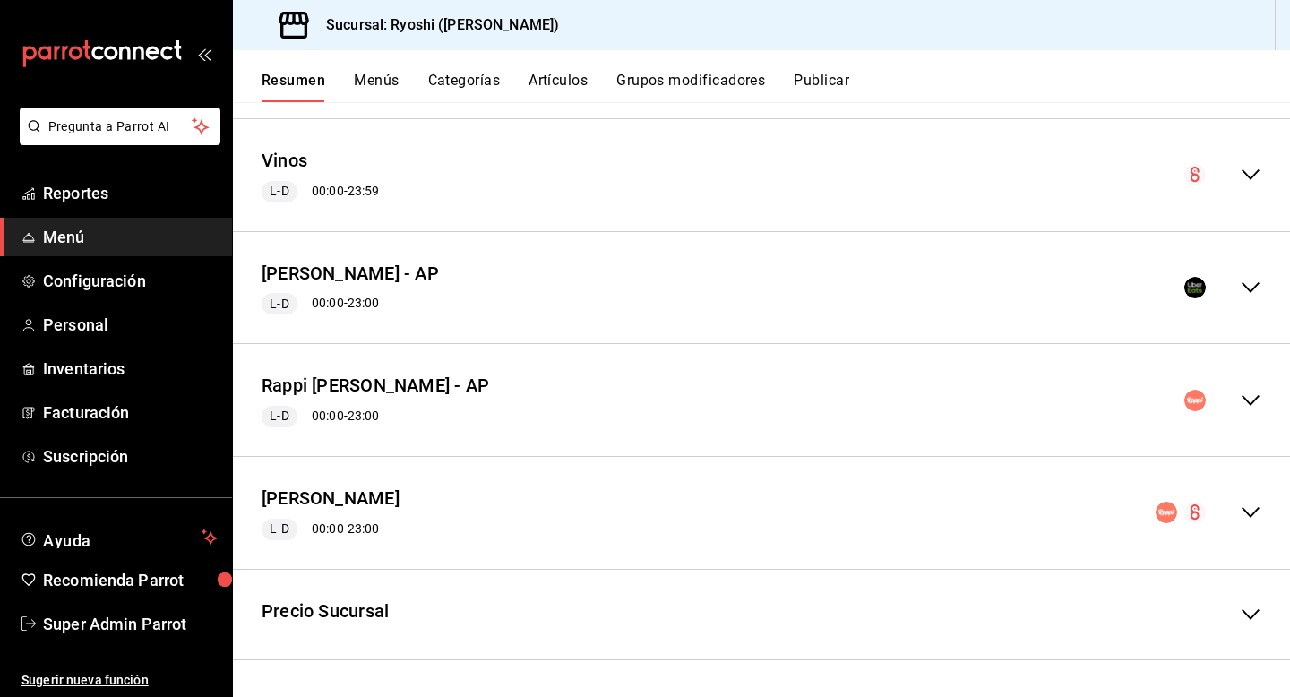
scroll to position [363, 0]
click at [1253, 416] on div "Rappi [PERSON_NAME] - AP L-D 00:00 - 23:00" at bounding box center [761, 399] width 1057 height 83
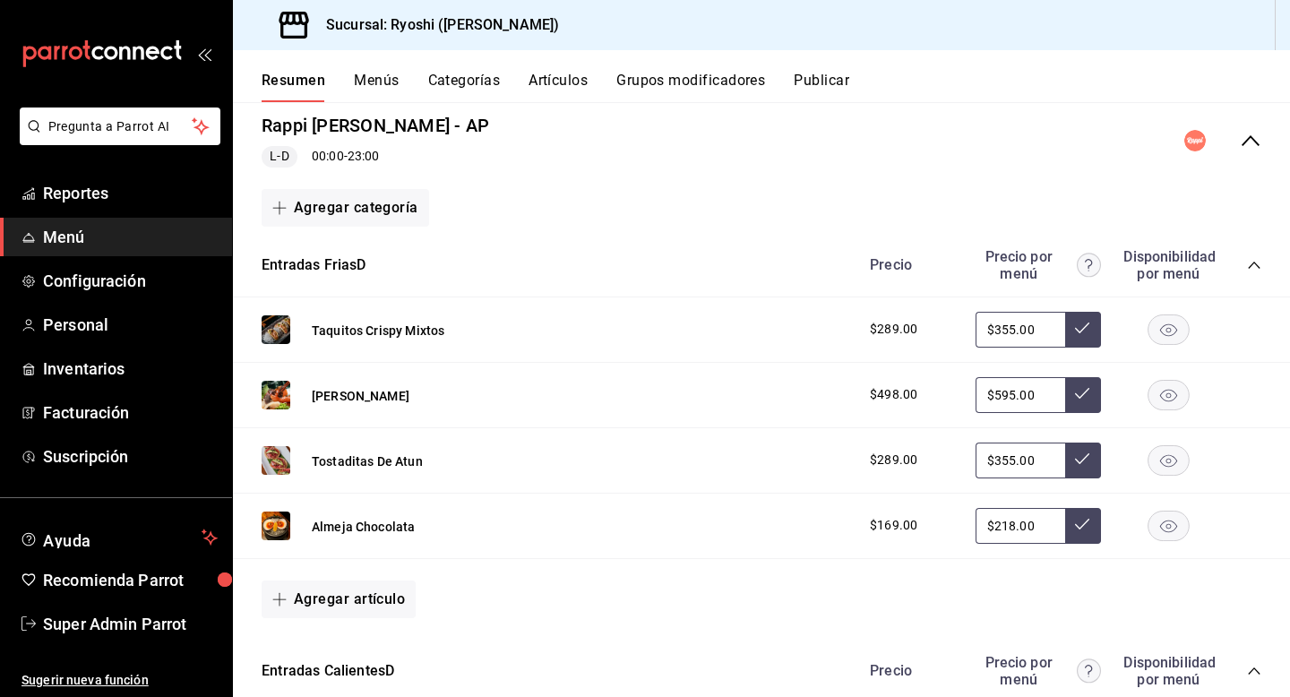
scroll to position [499, 0]
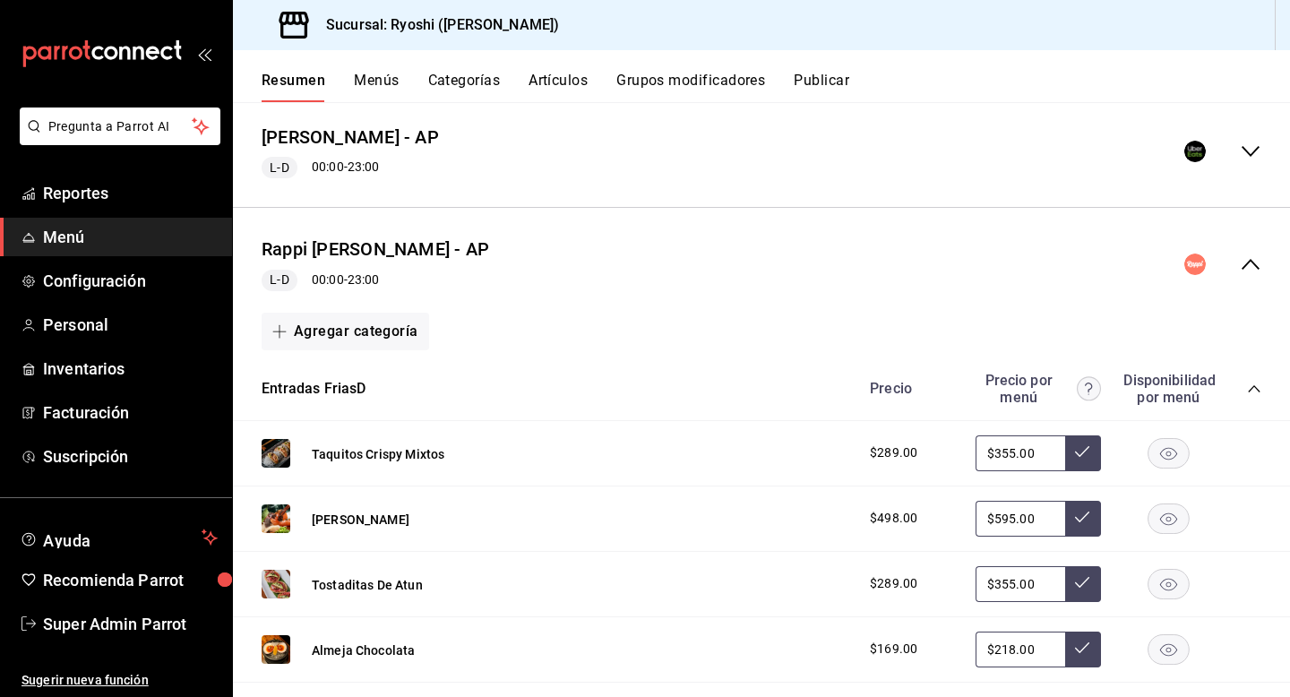
click at [1250, 264] on icon "collapse-menu-row" at bounding box center [1250, 263] width 21 height 21
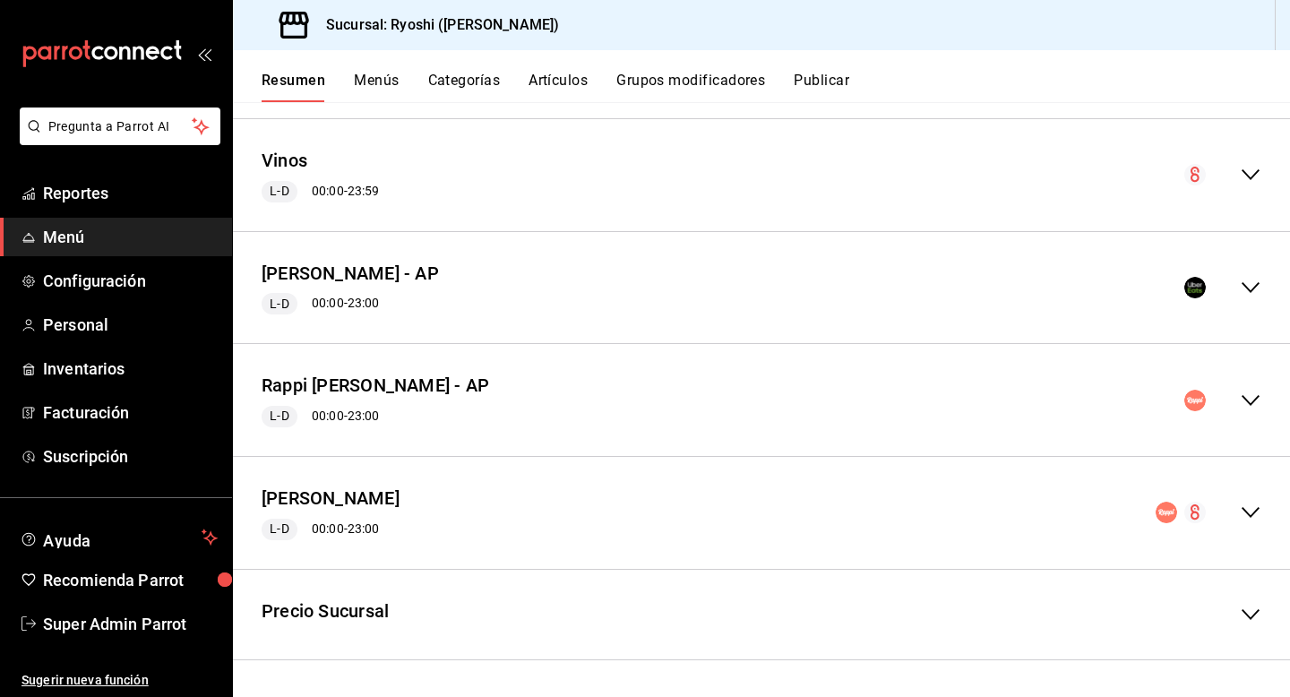
scroll to position [363, 0]
click at [1255, 296] on icon "collapse-menu-row" at bounding box center [1250, 287] width 21 height 21
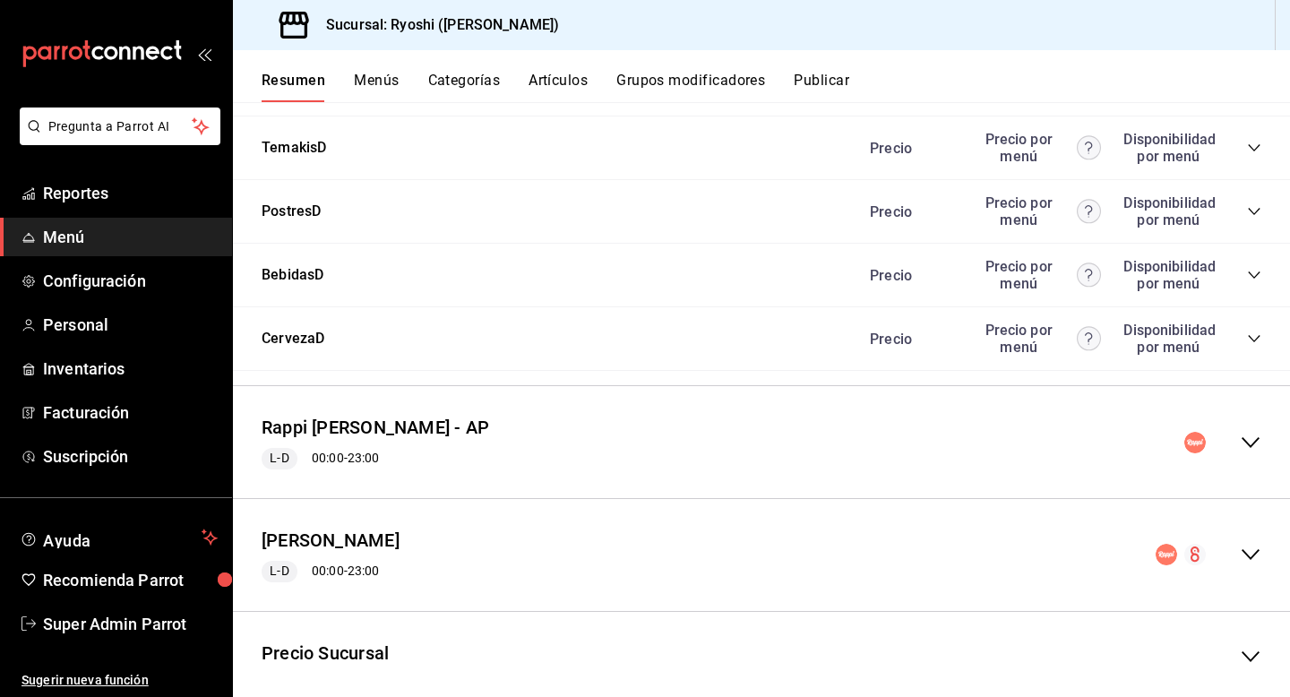
scroll to position [2316, 0]
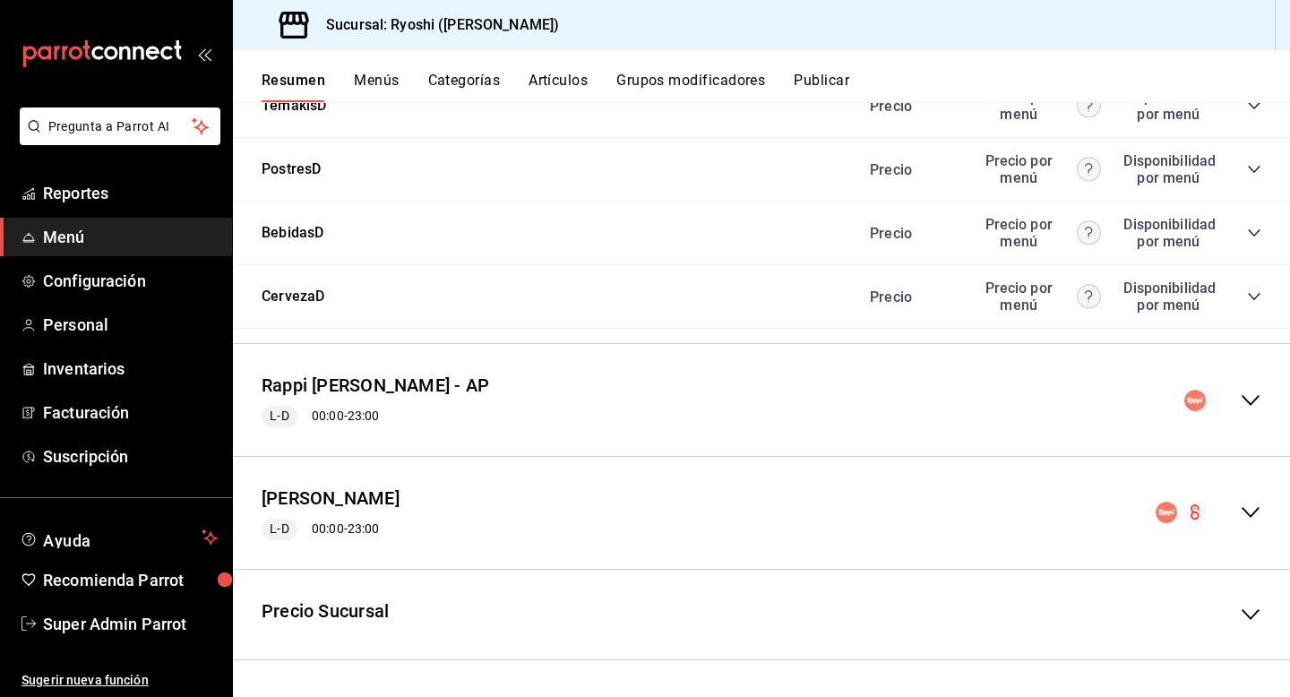
click at [1243, 395] on icon "collapse-menu-row" at bounding box center [1250, 400] width 21 height 21
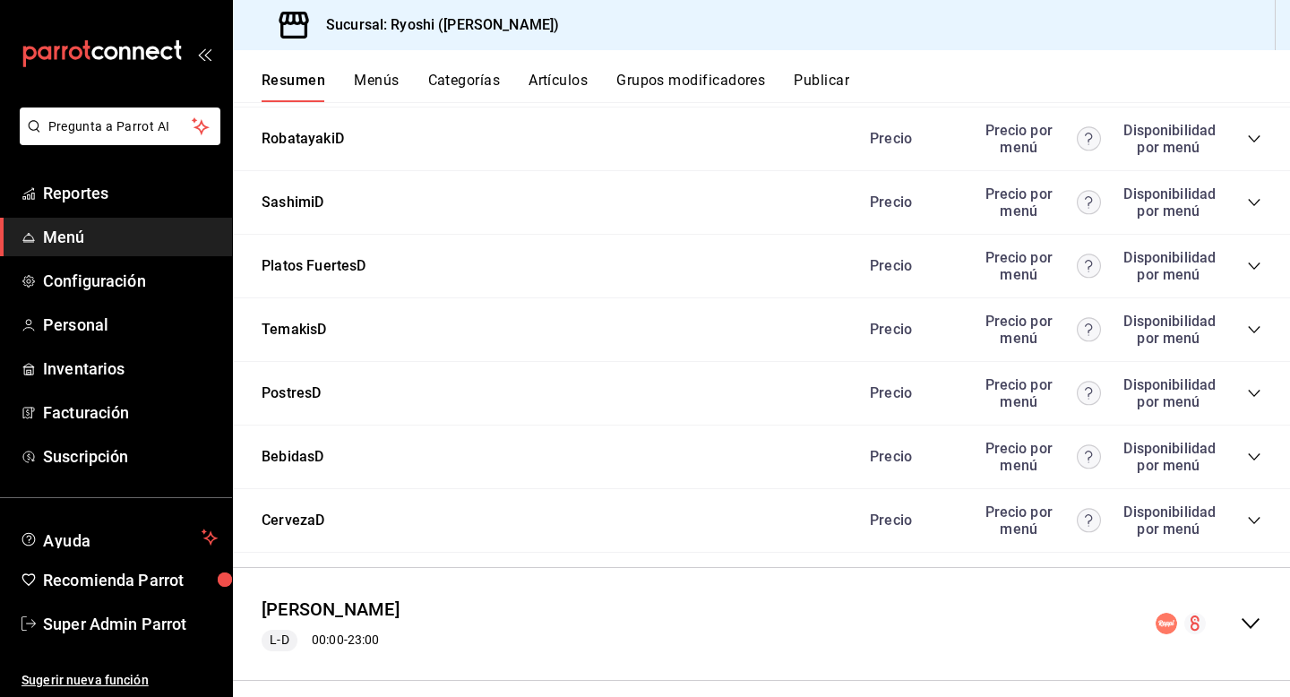
scroll to position [4175, 0]
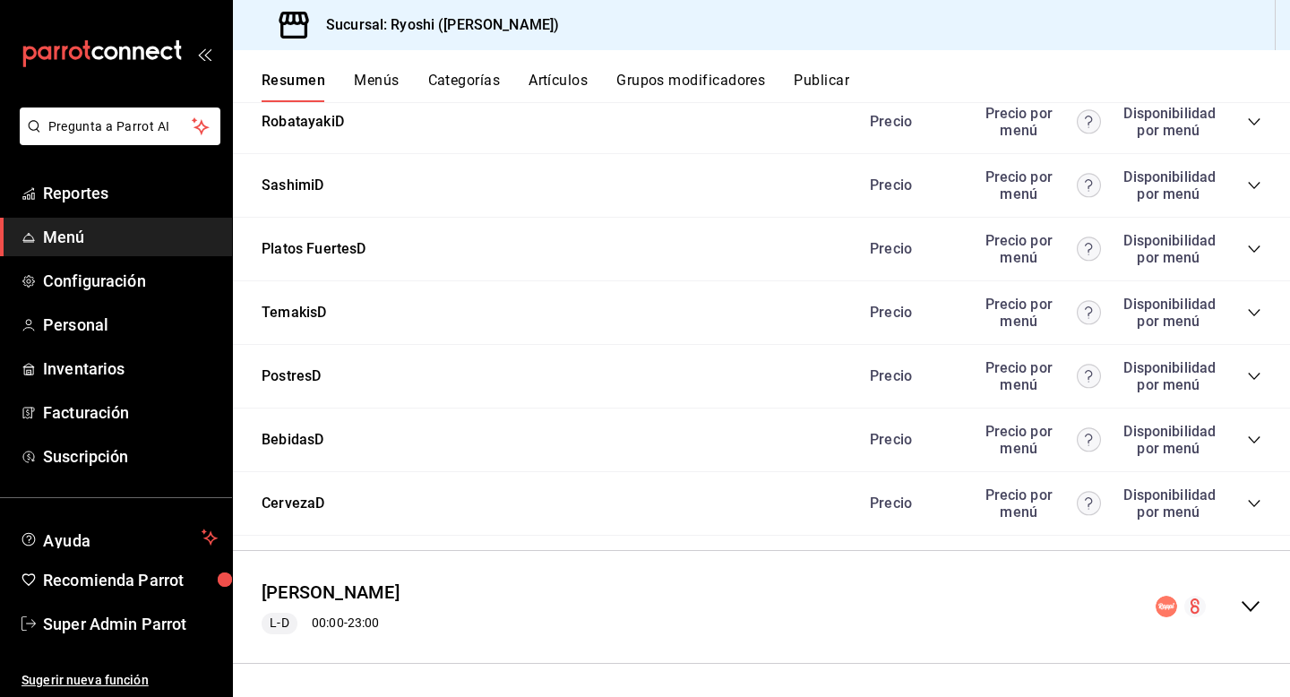
click at [1249, 374] on icon "collapse-category-row" at bounding box center [1254, 376] width 14 height 14
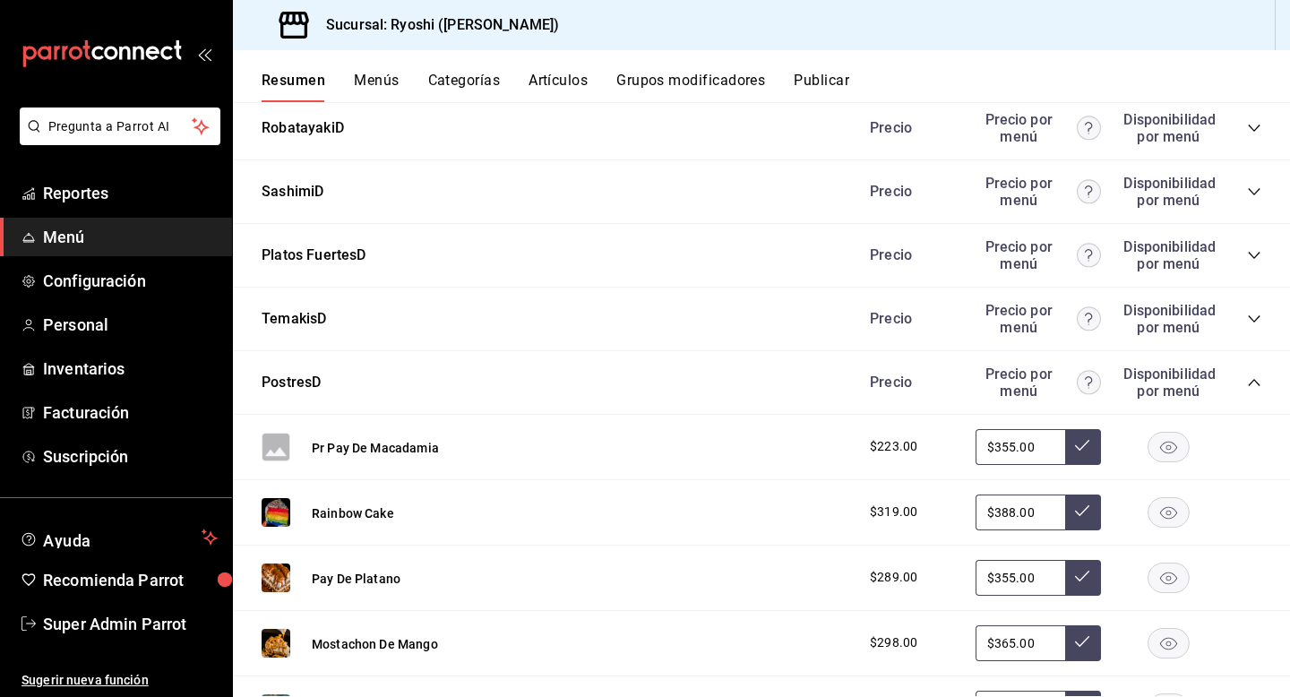
scroll to position [4157, 0]
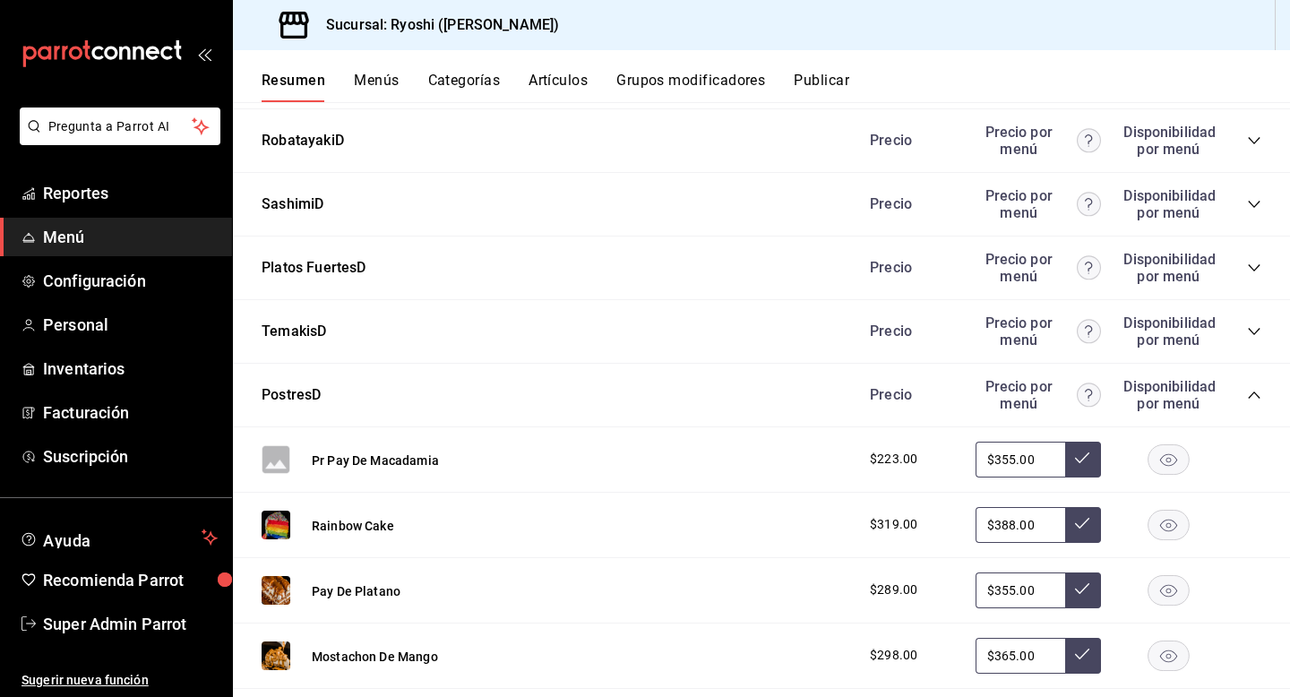
click at [1250, 331] on icon "collapse-category-row" at bounding box center [1254, 331] width 12 height 7
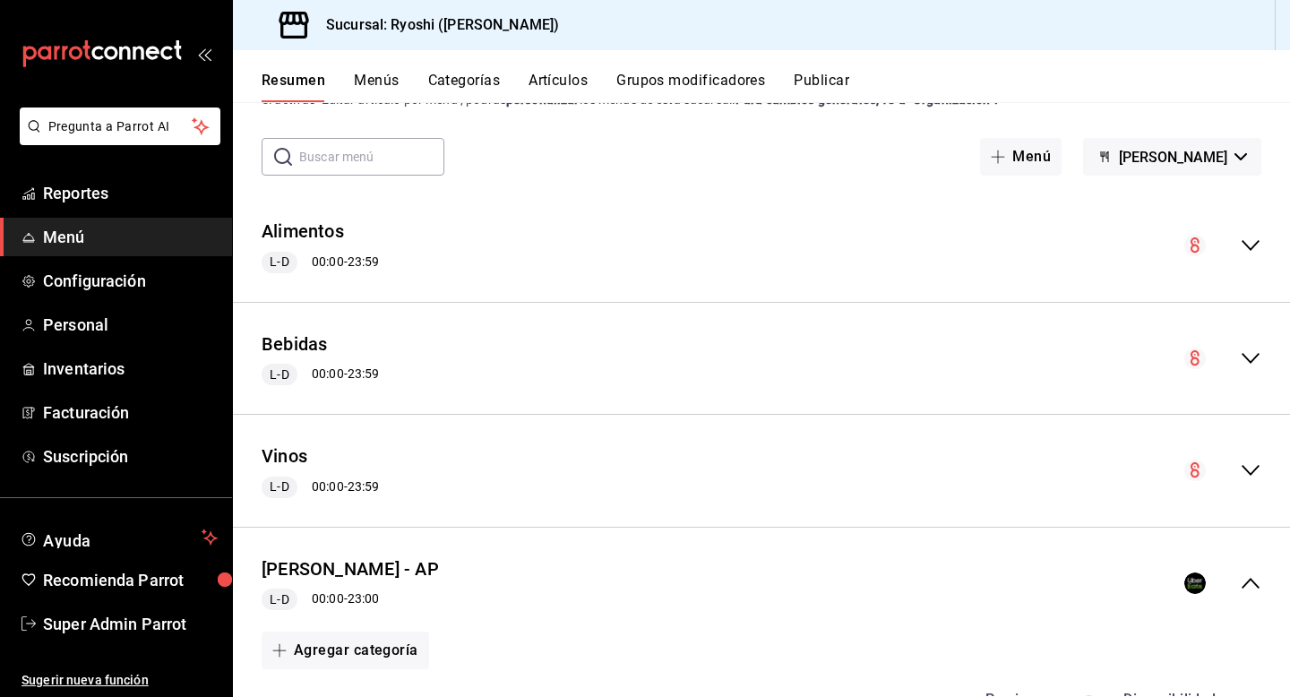
scroll to position [0, 0]
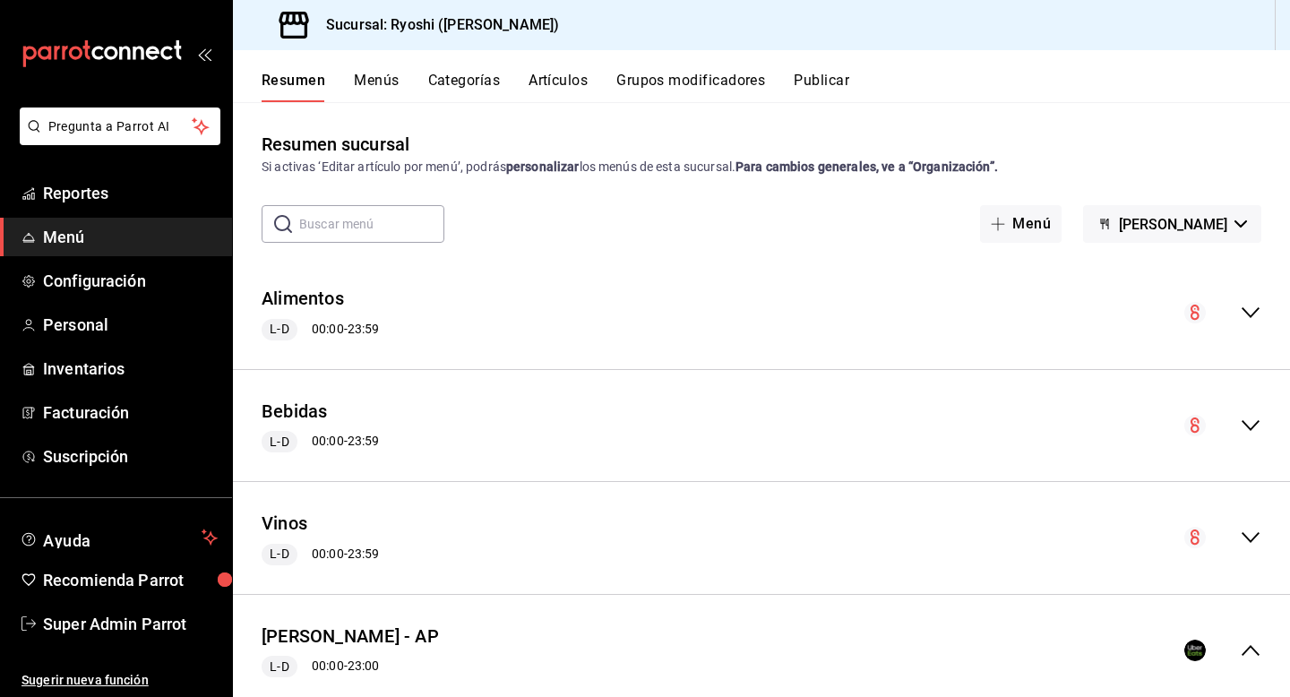
click at [1247, 313] on icon "collapse-menu-row" at bounding box center [1250, 312] width 18 height 11
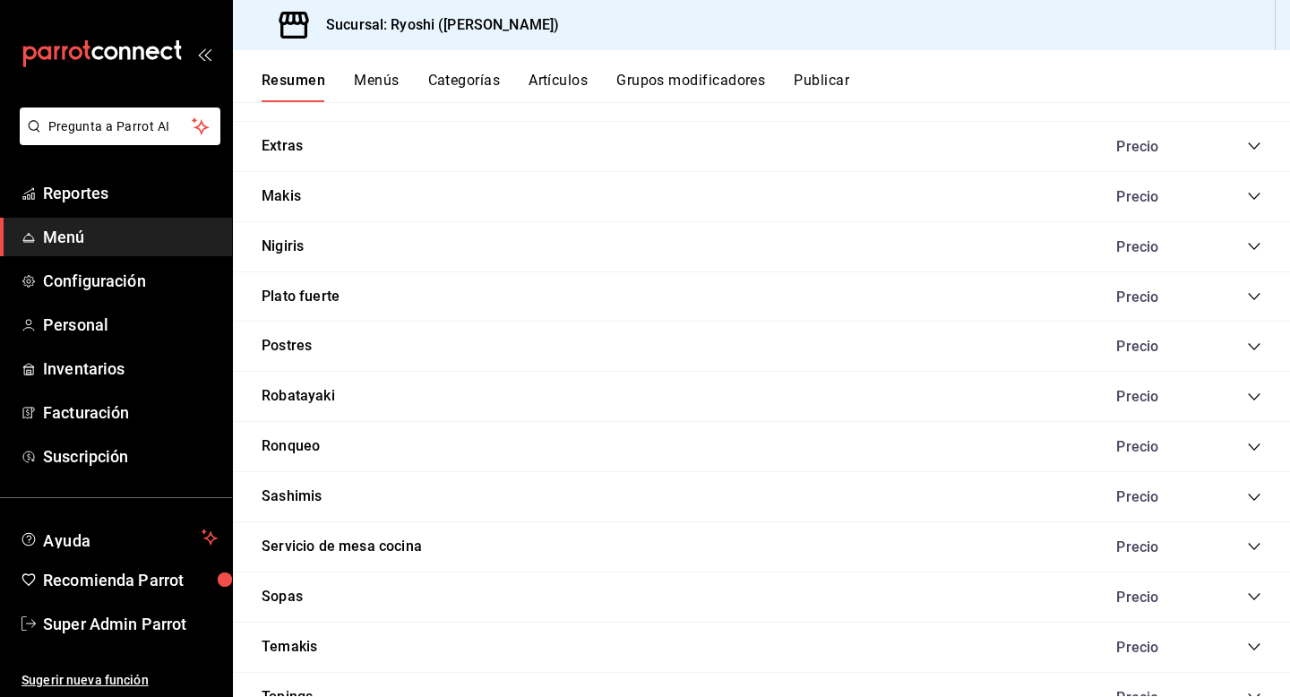
scroll to position [1228, 0]
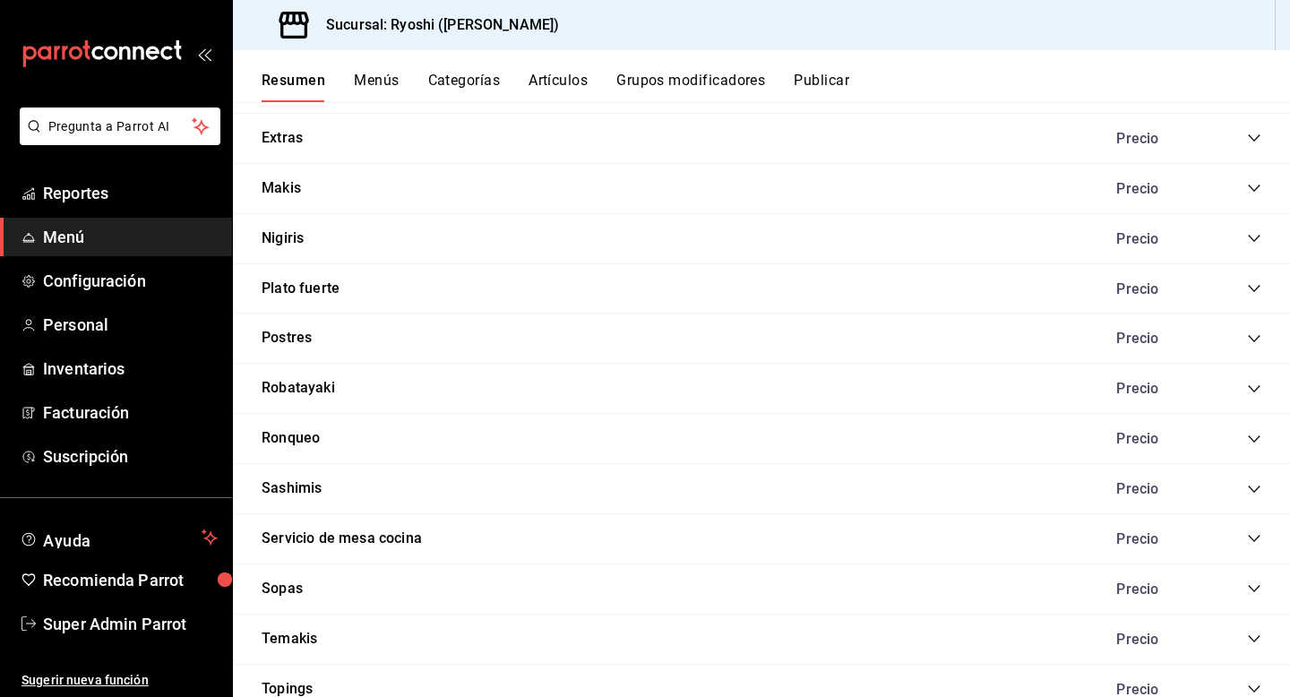
click at [1250, 384] on icon "collapse-category-row" at bounding box center [1254, 389] width 14 height 14
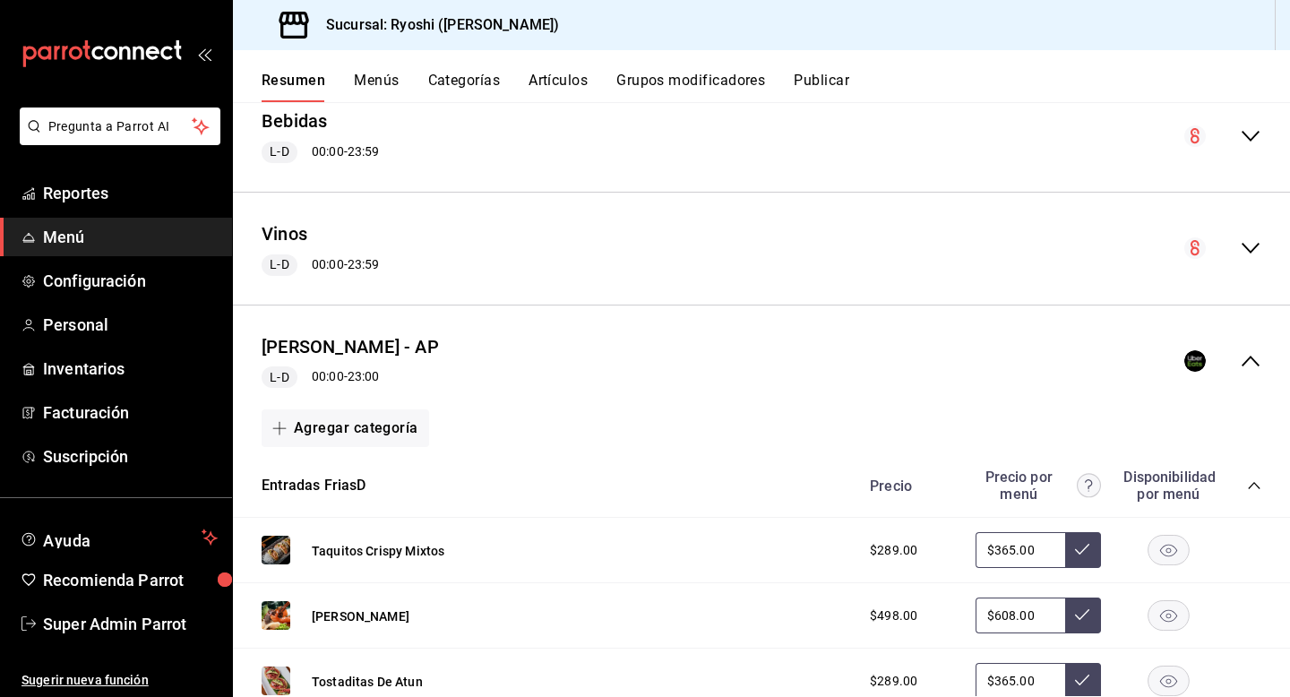
scroll to position [2536, 0]
